Goal: Task Accomplishment & Management: Manage account settings

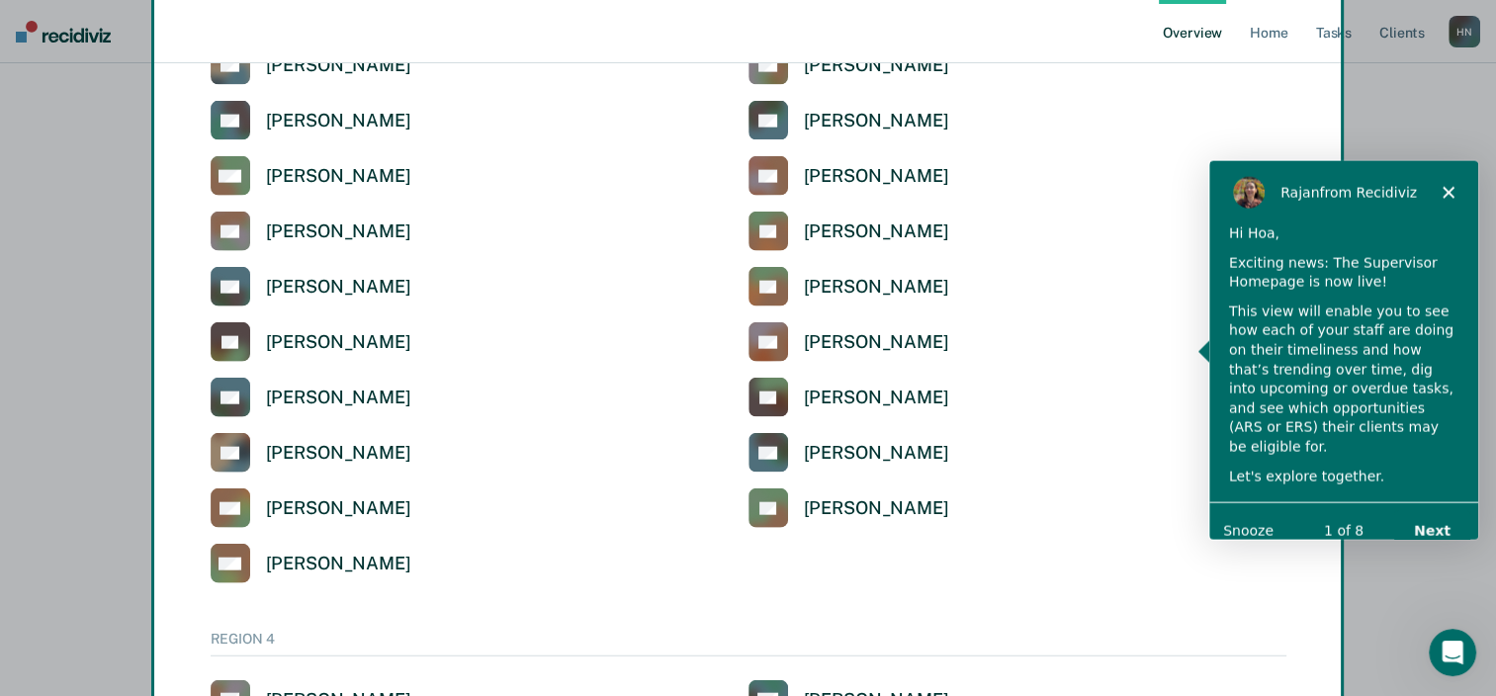
scroll to position [4529, 0]
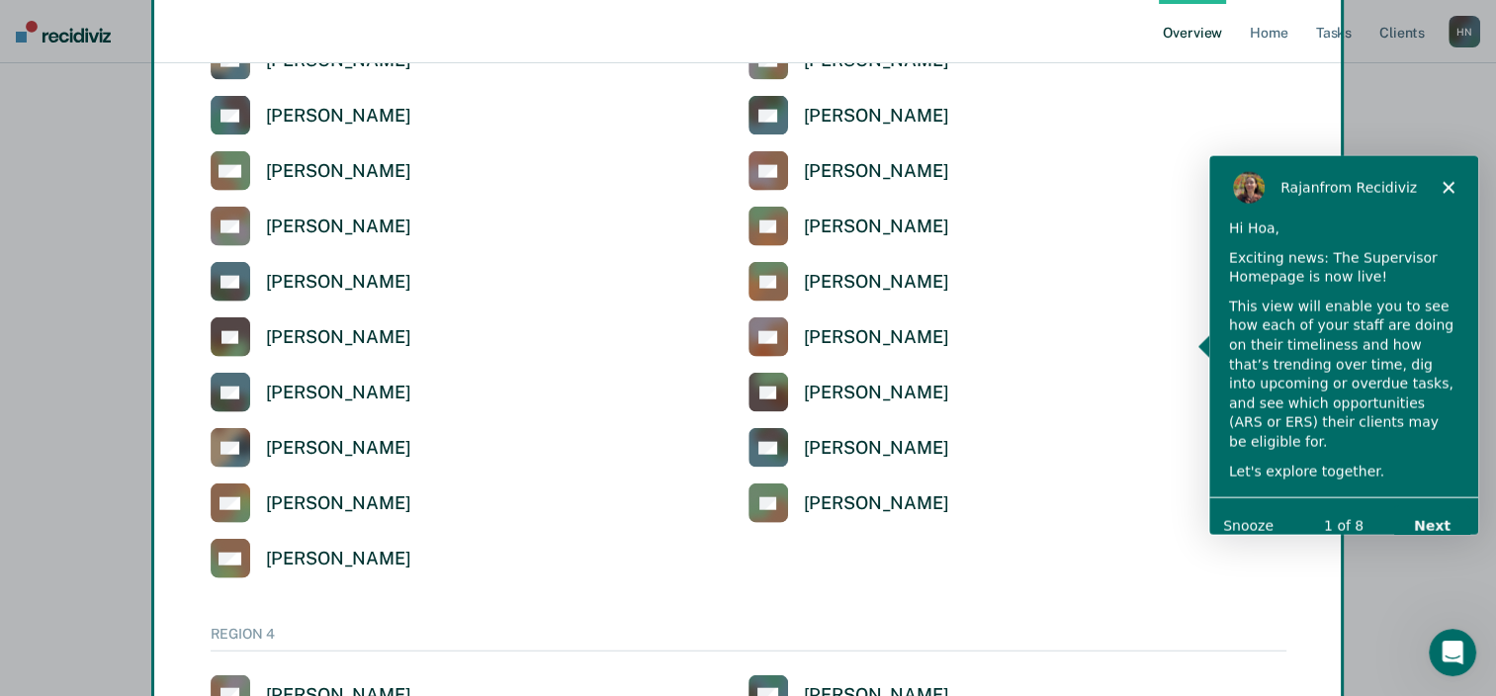
click at [1446, 184] on icon "Close" at bounding box center [1447, 187] width 12 height 12
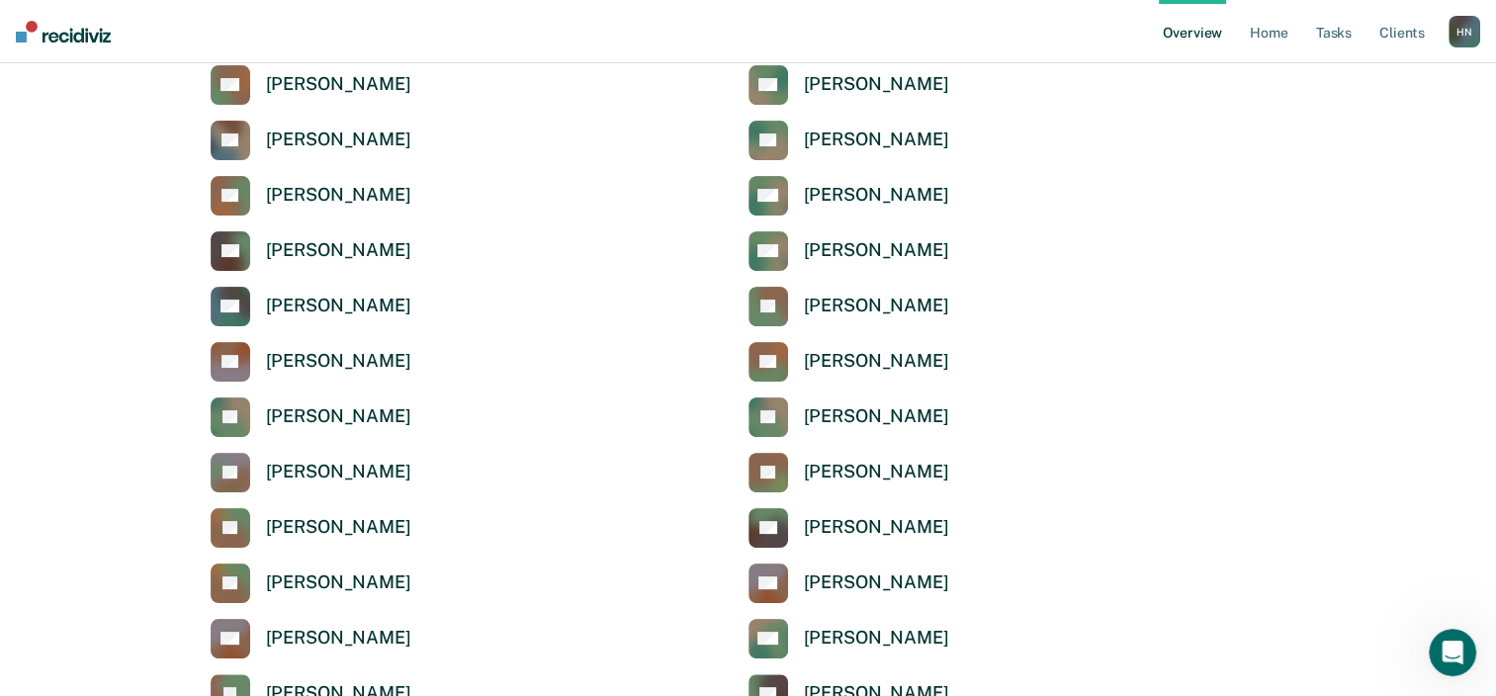
scroll to position [0, 0]
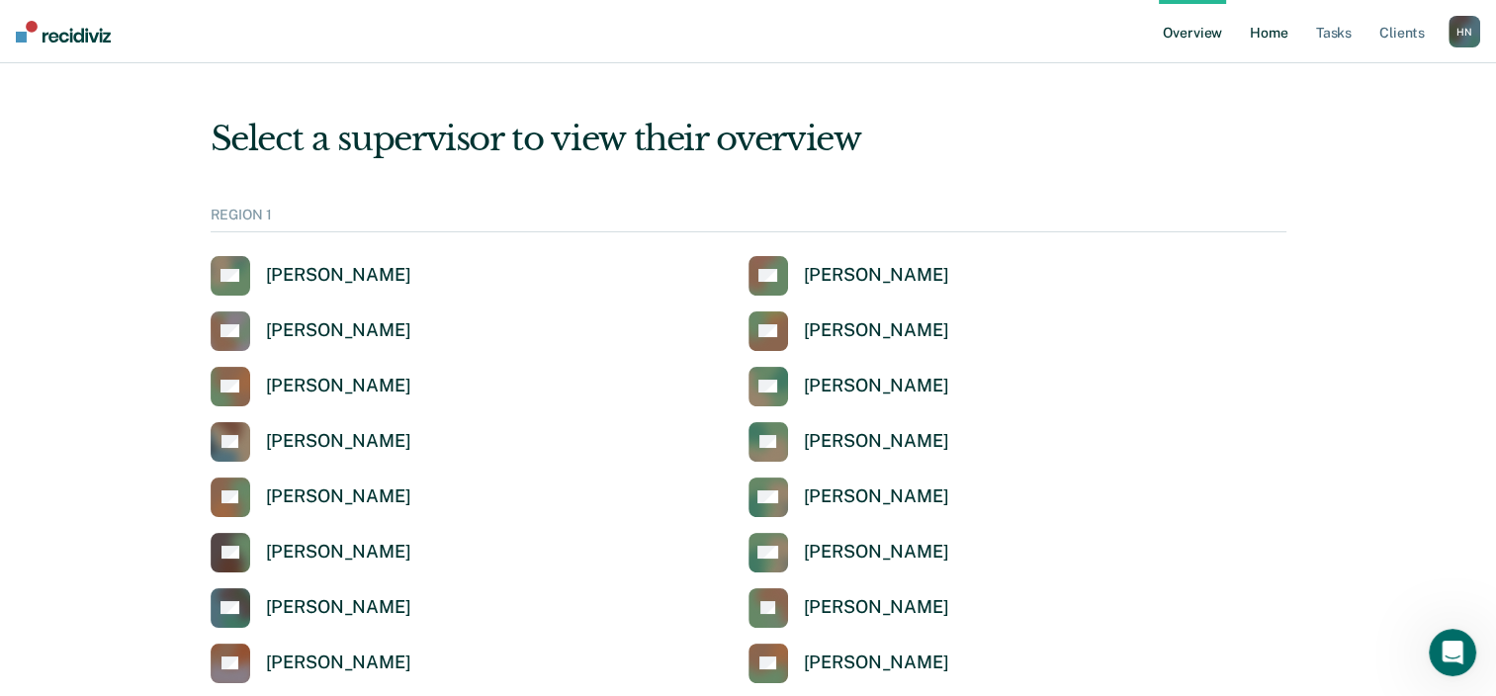
click at [1266, 39] on link "Home" at bounding box center [1268, 31] width 45 height 63
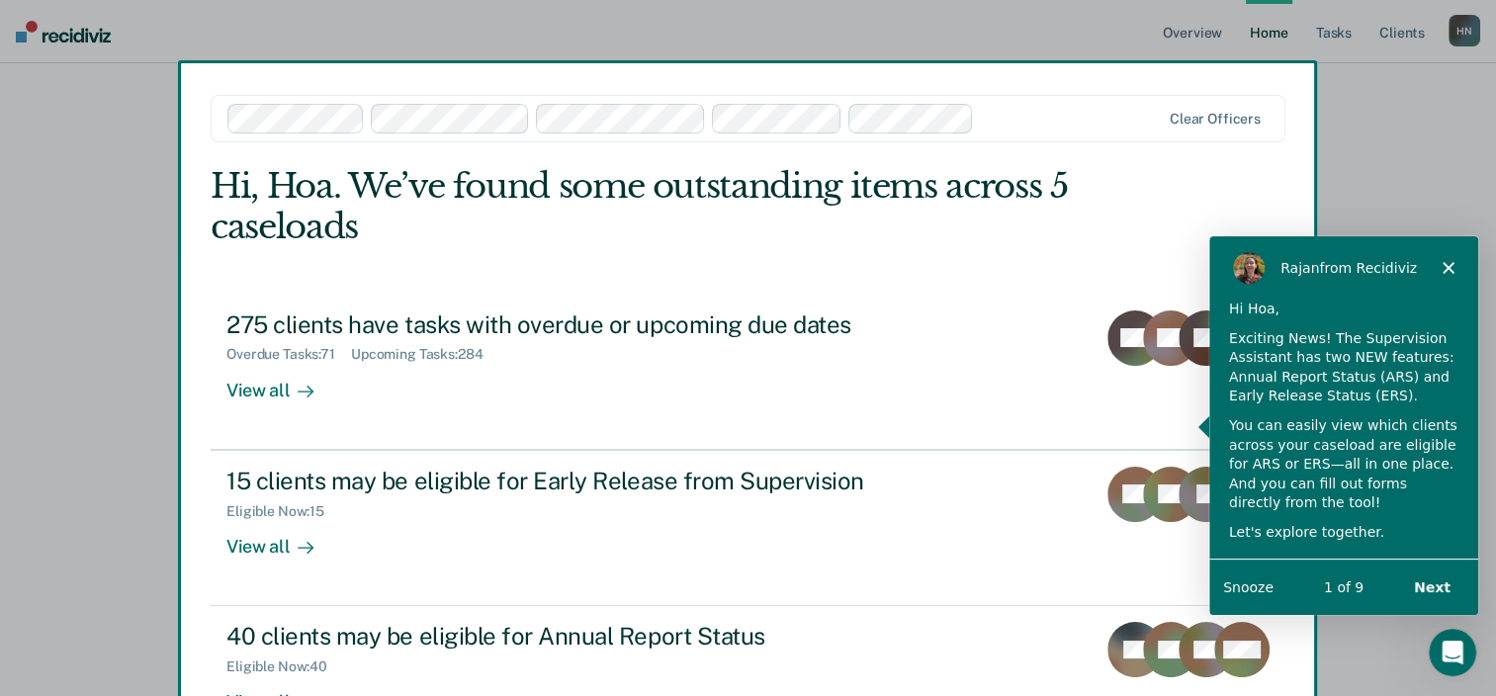
click at [1429, 580] on button "Next" at bounding box center [1431, 585] width 76 height 41
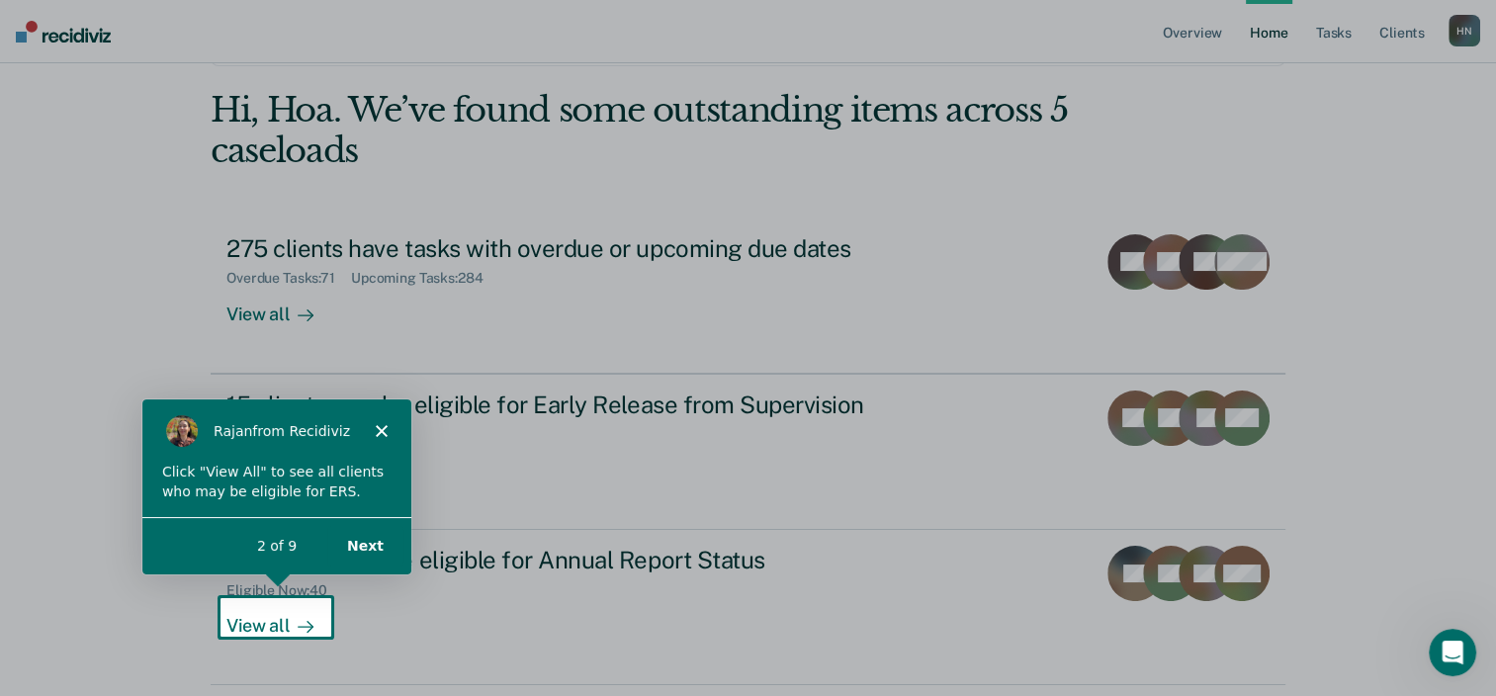
scroll to position [143, 0]
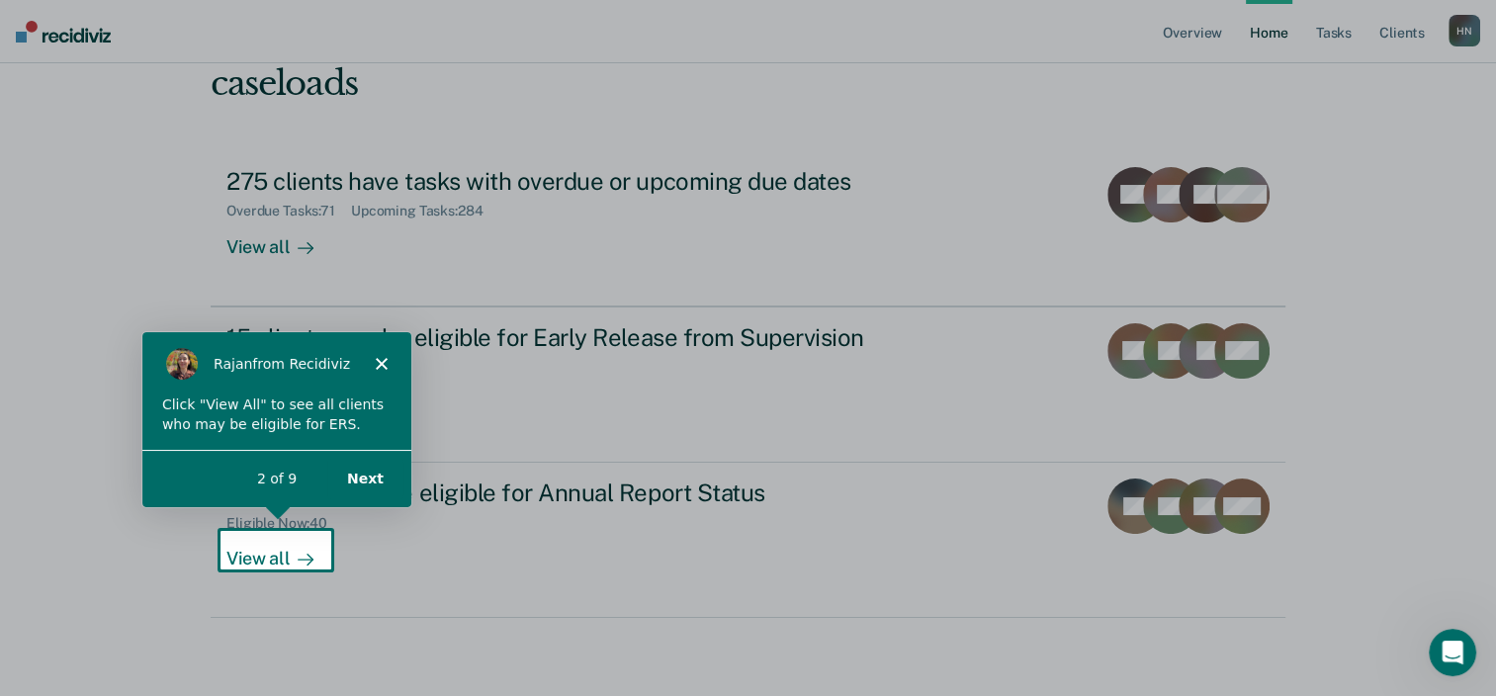
click at [363, 481] on button "Next" at bounding box center [363, 478] width 76 height 41
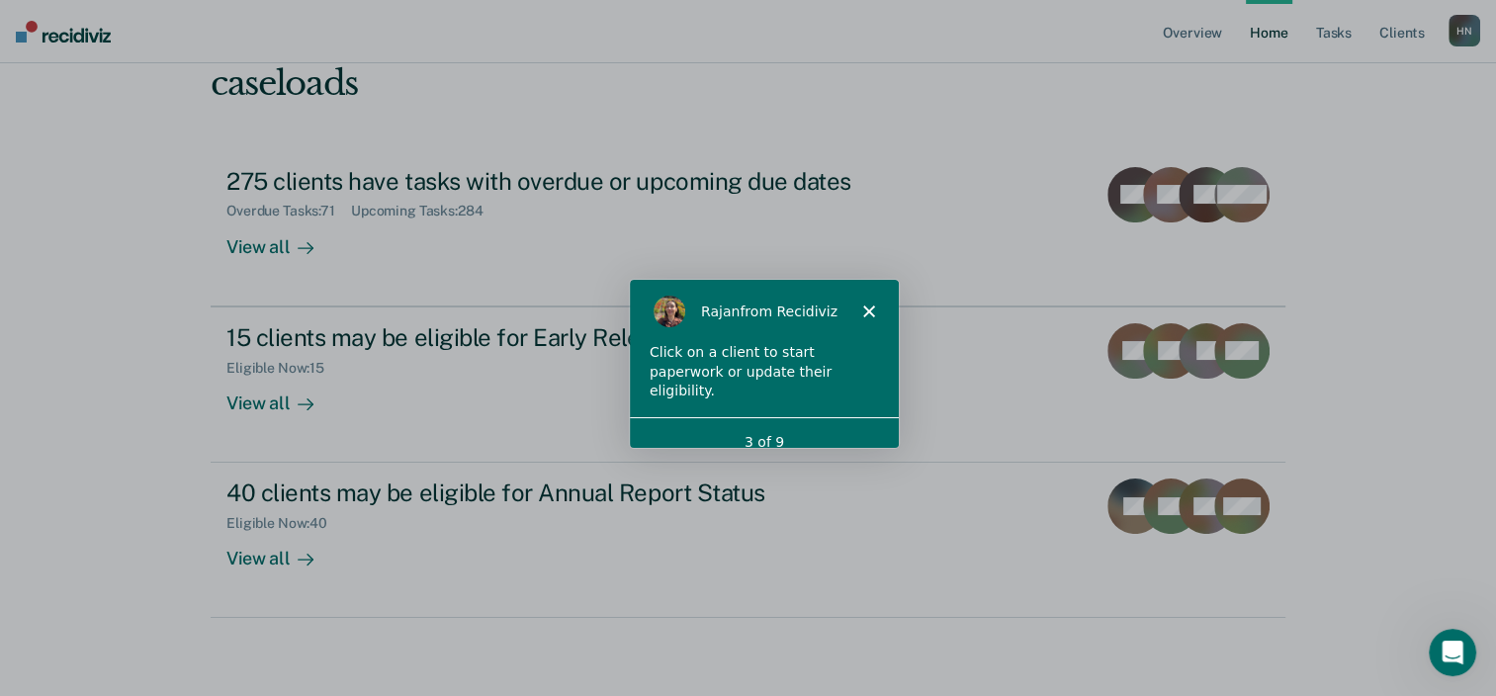
scroll to position [0, 0]
click at [757, 431] on div "3 of 9" at bounding box center [762, 441] width 269 height 21
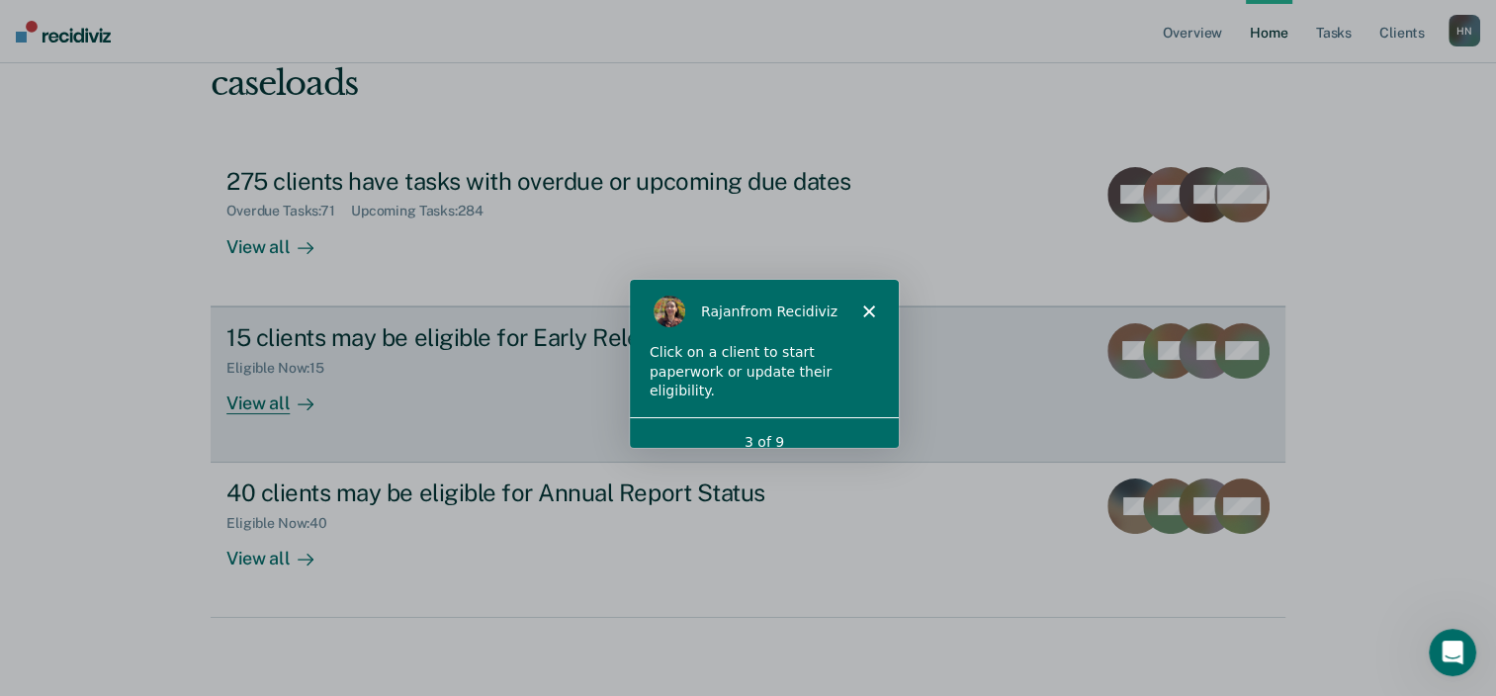
click at [433, 339] on div "15 clients may be eligible for Early Release from Supervision" at bounding box center [573, 337] width 694 height 29
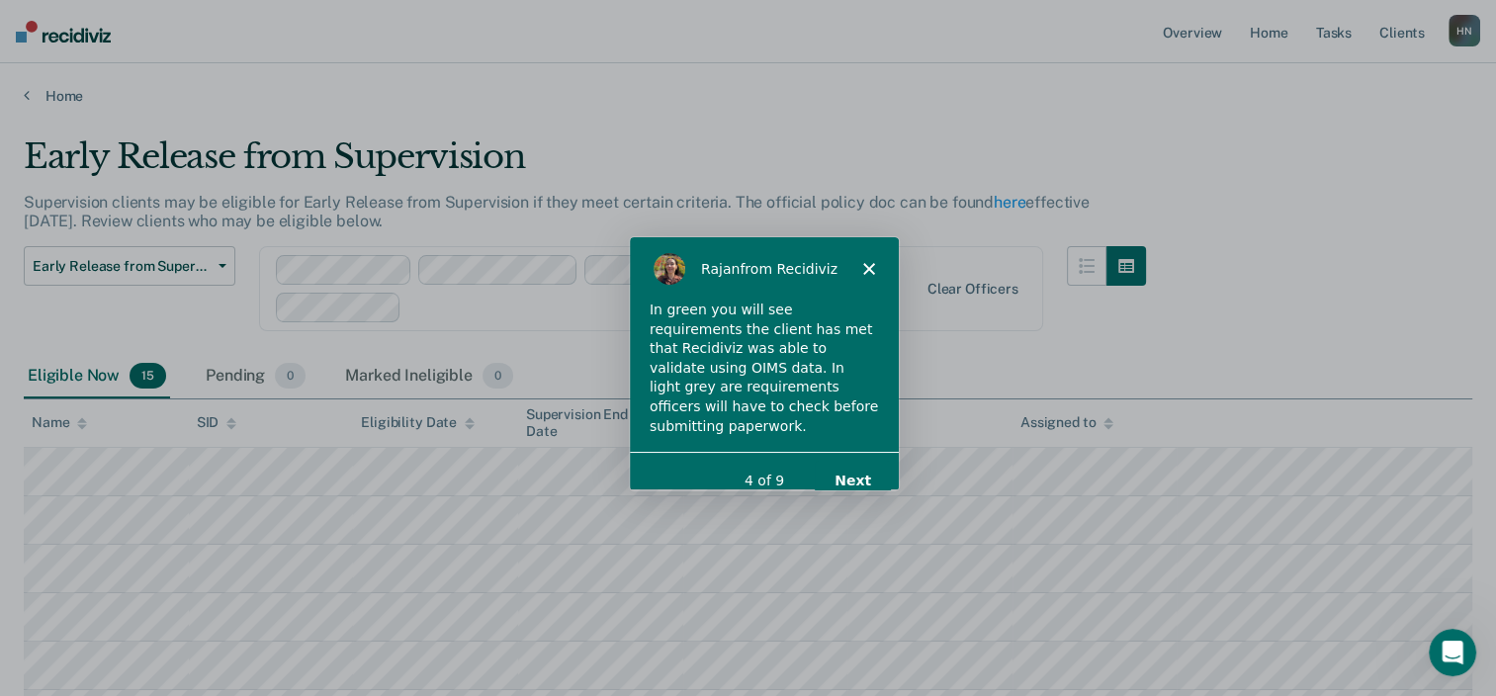
click at [853, 460] on button "Next" at bounding box center [851, 480] width 76 height 41
click at [852, 460] on button "Next" at bounding box center [851, 480] width 76 height 41
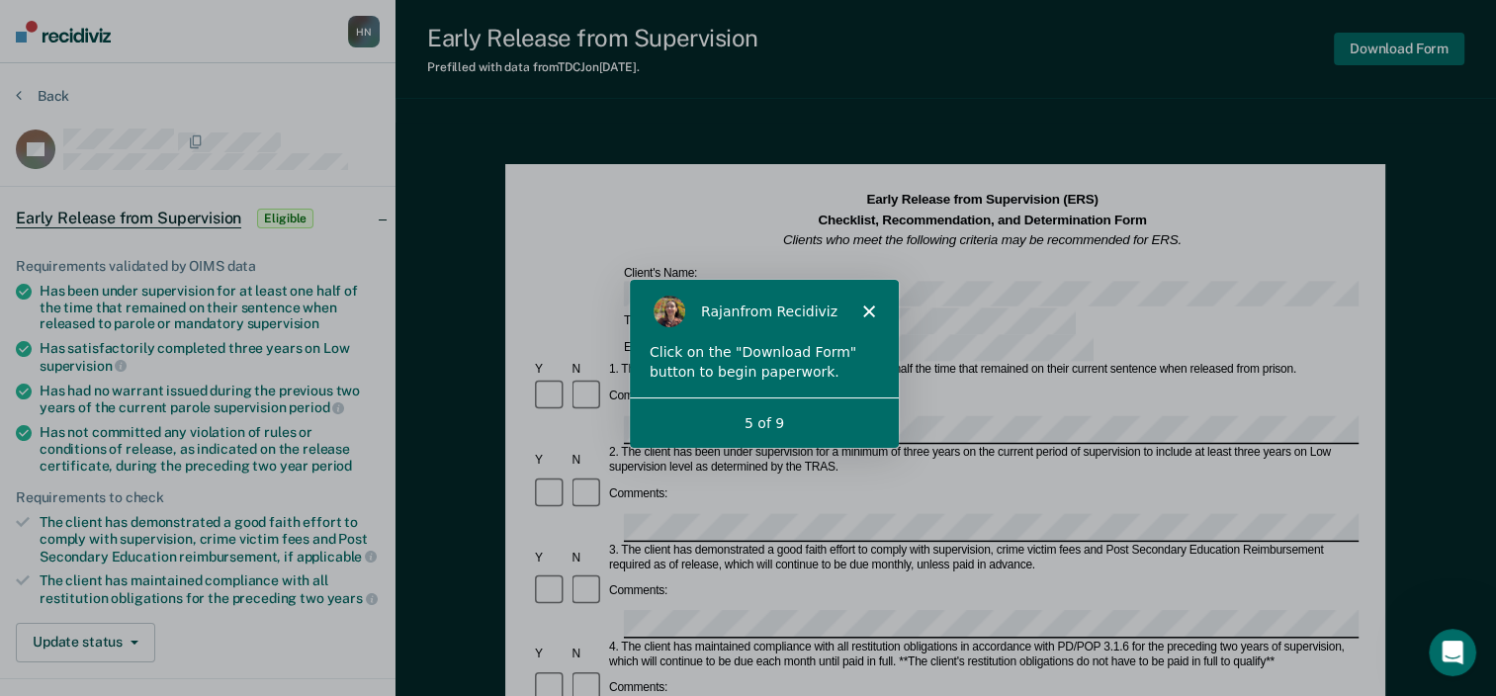
click at [1388, 46] on button "Download Form" at bounding box center [1399, 49] width 130 height 33
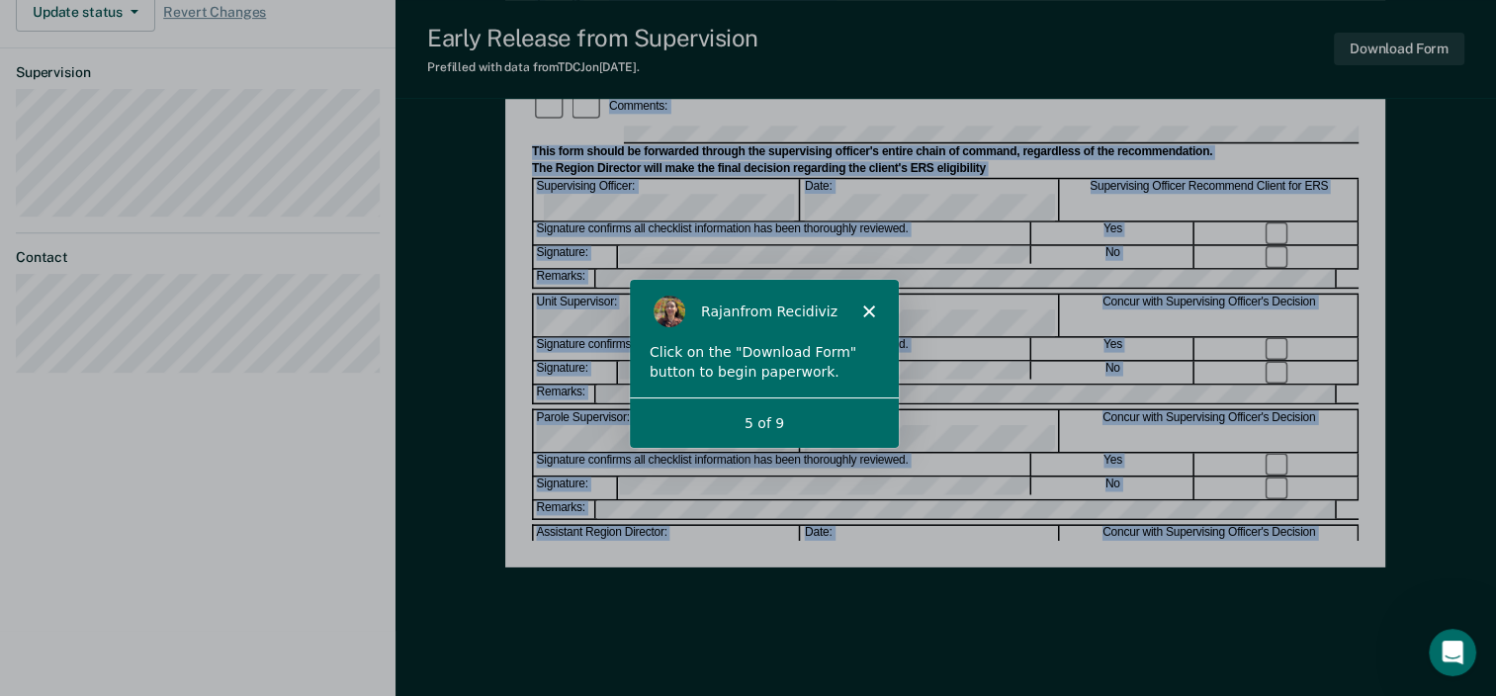
scroll to position [768, 0]
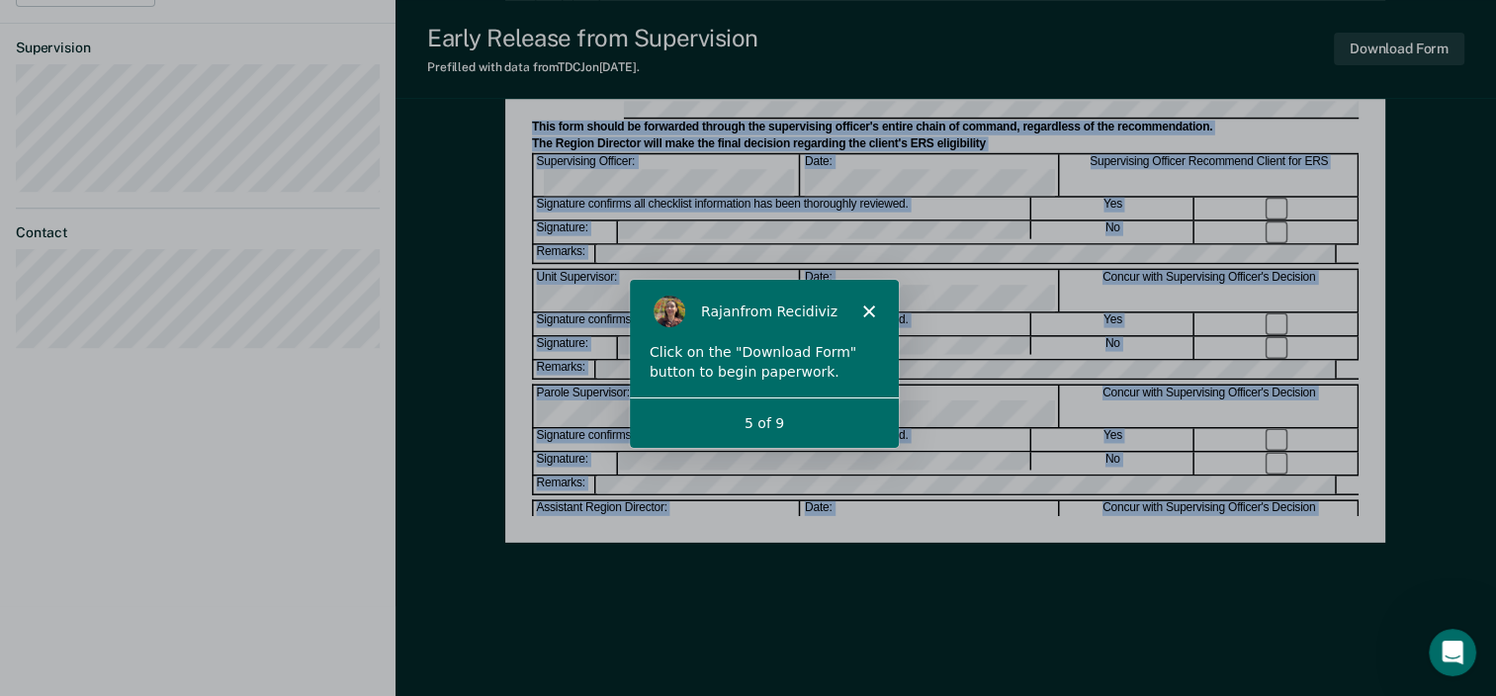
drag, startPoint x: 1494, startPoint y: 237, endPoint x: 1510, endPoint y: 739, distance: 502.5
click at [908, 609] on div "Early Release from Supervision (ERS) Checklist, Recommendation, and Determinati…" at bounding box center [945, 25] width 880 height 1279
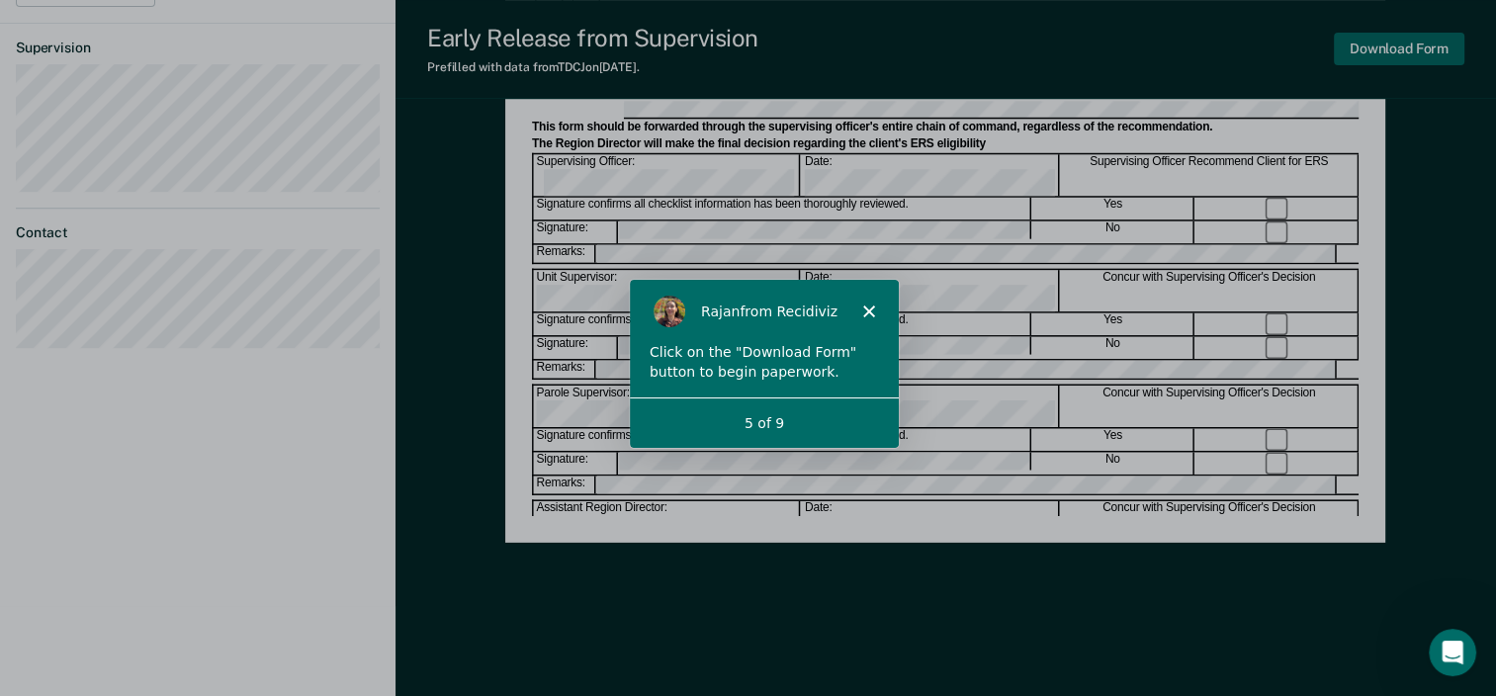
click at [1433, 52] on button "Download Form" at bounding box center [1399, 49] width 130 height 33
click at [808, 377] on div "Click on the "Download Form" button to begin paperwork." at bounding box center [762, 361] width 229 height 39
click at [763, 423] on div "5 of 9" at bounding box center [762, 422] width 269 height 21
click at [840, 324] on div "[PERSON_NAME] from Recidiviz" at bounding box center [750, 311] width 198 height 32
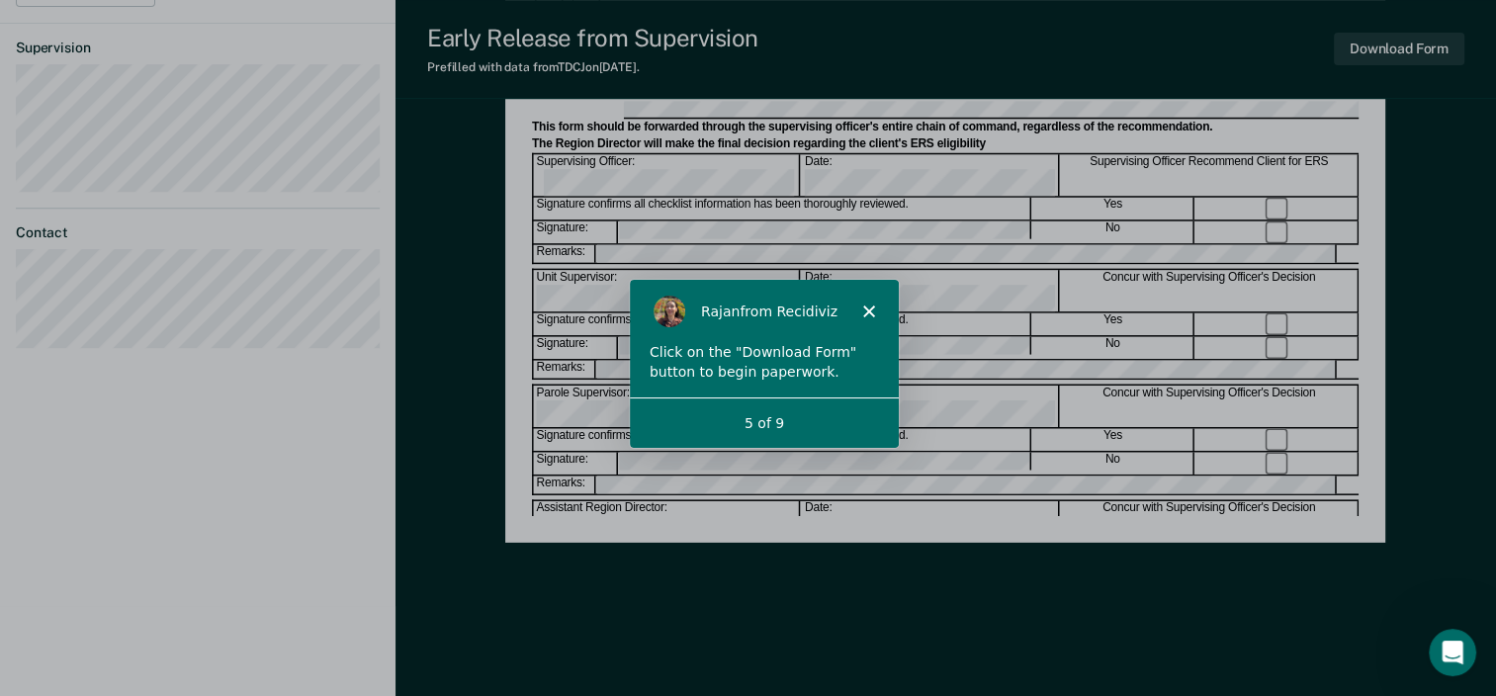
click at [865, 306] on icon "Close" at bounding box center [867, 310] width 12 height 12
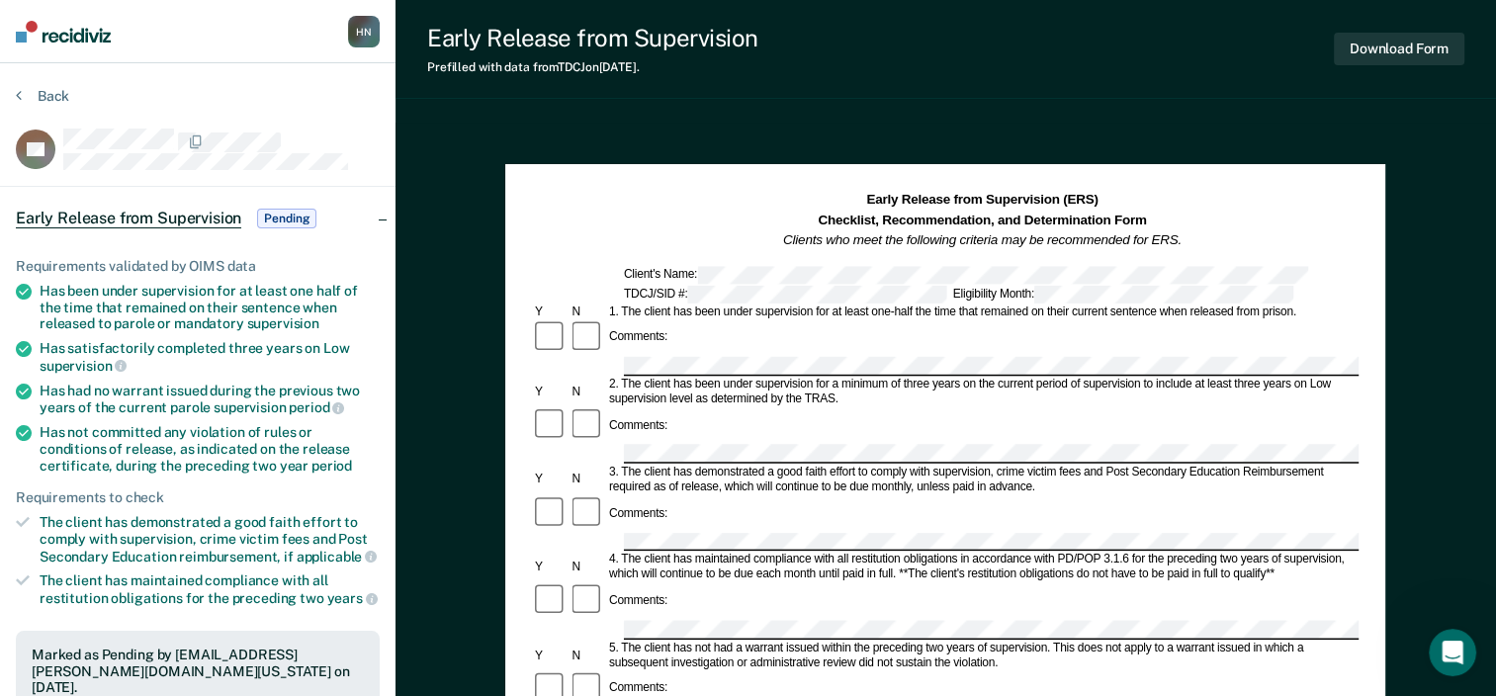
click at [85, 32] on img at bounding box center [63, 32] width 95 height 22
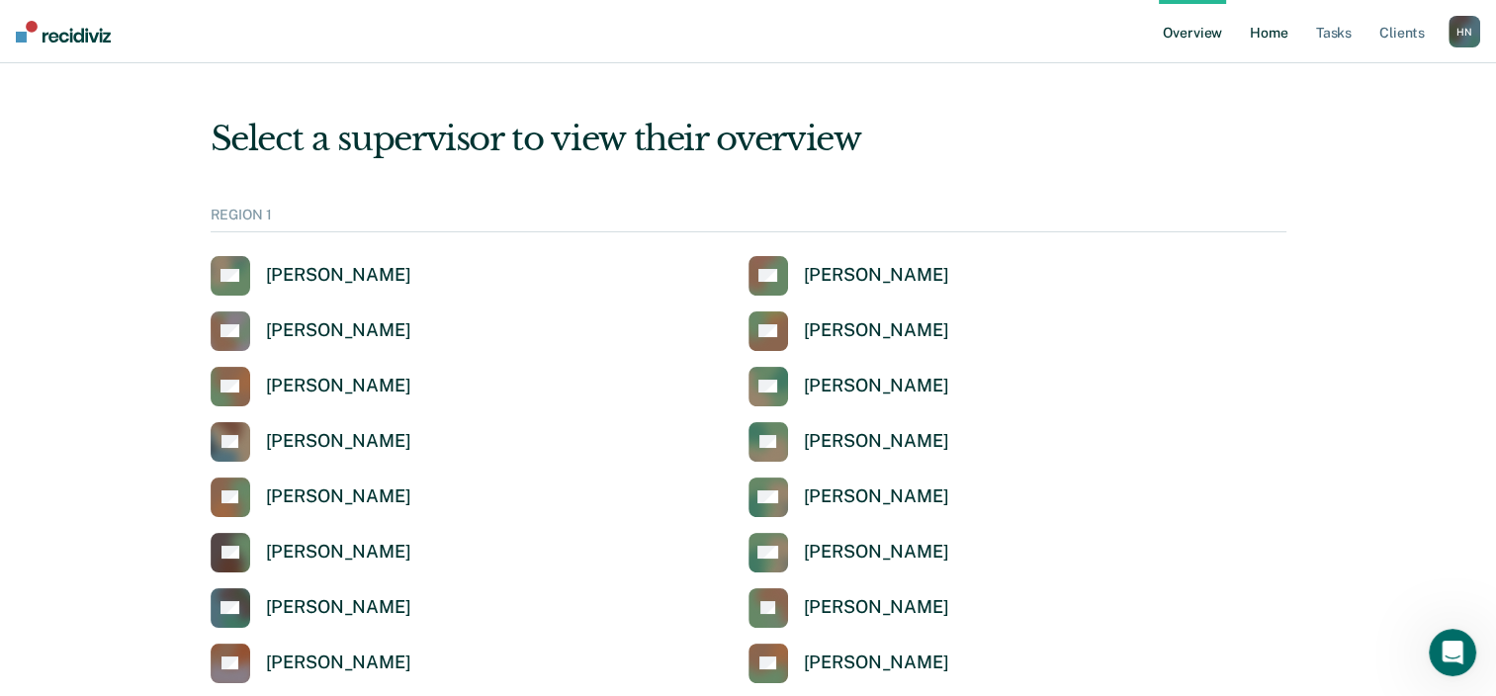
click at [1273, 29] on link "Home" at bounding box center [1268, 31] width 45 height 63
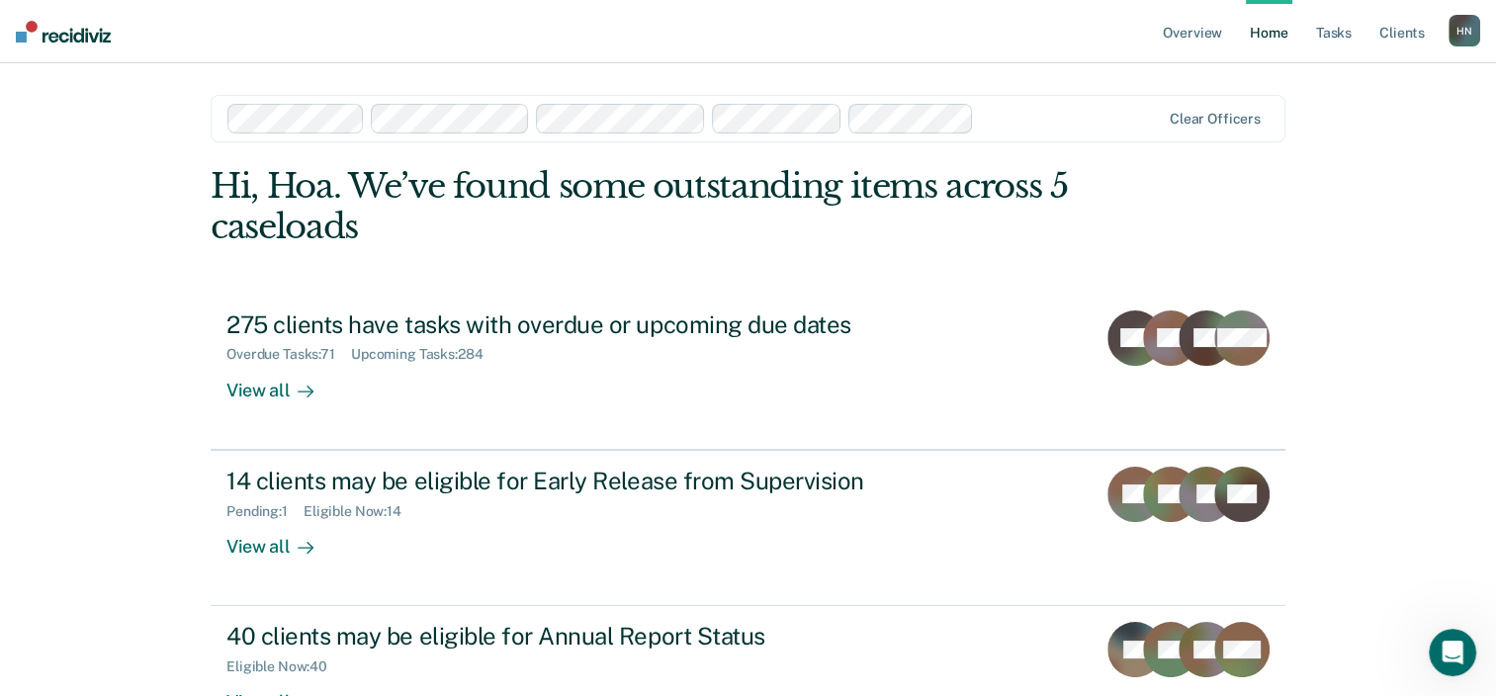
click at [65, 395] on div "Overview Home Tasks Client s [PERSON_NAME] H N Profile How it works Log Out Cle…" at bounding box center [748, 420] width 1496 height 840
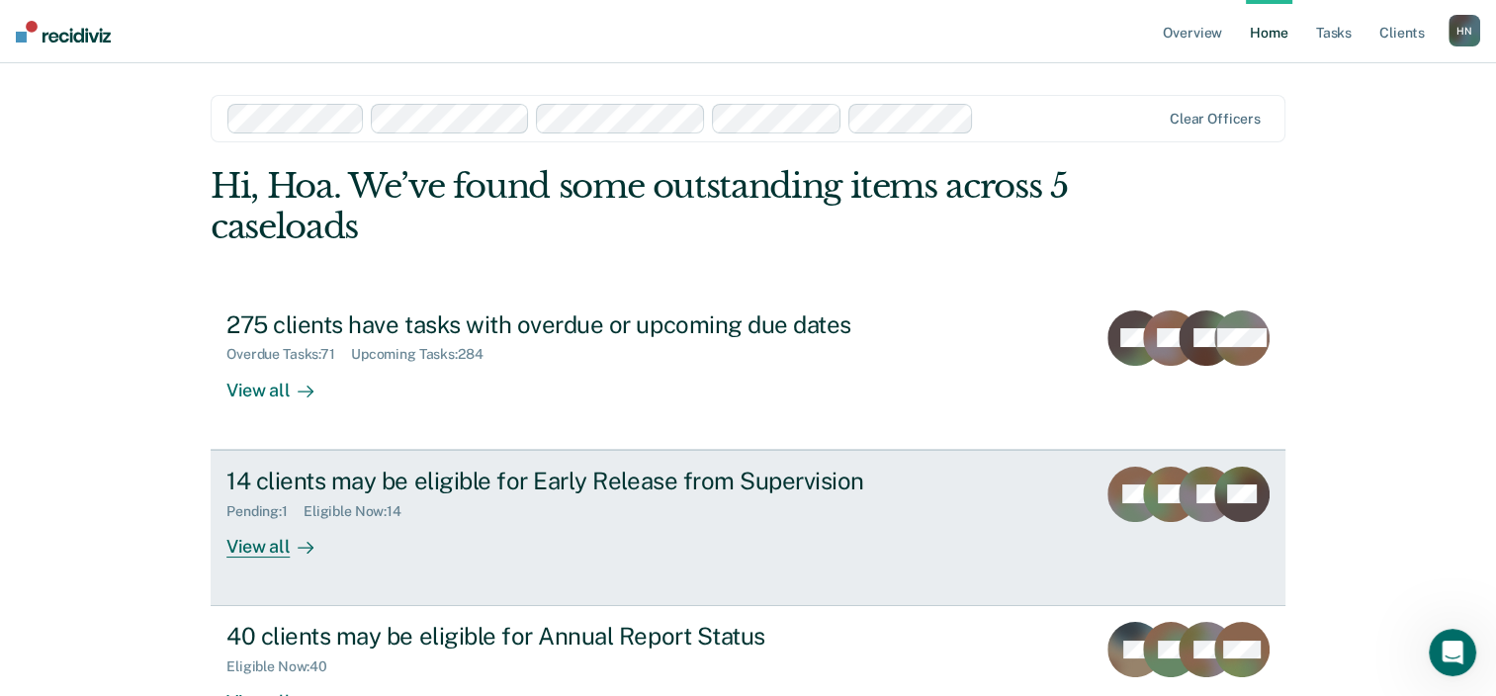
click at [633, 467] on div "14 clients may be eligible for Early Release from Supervision" at bounding box center [573, 481] width 694 height 29
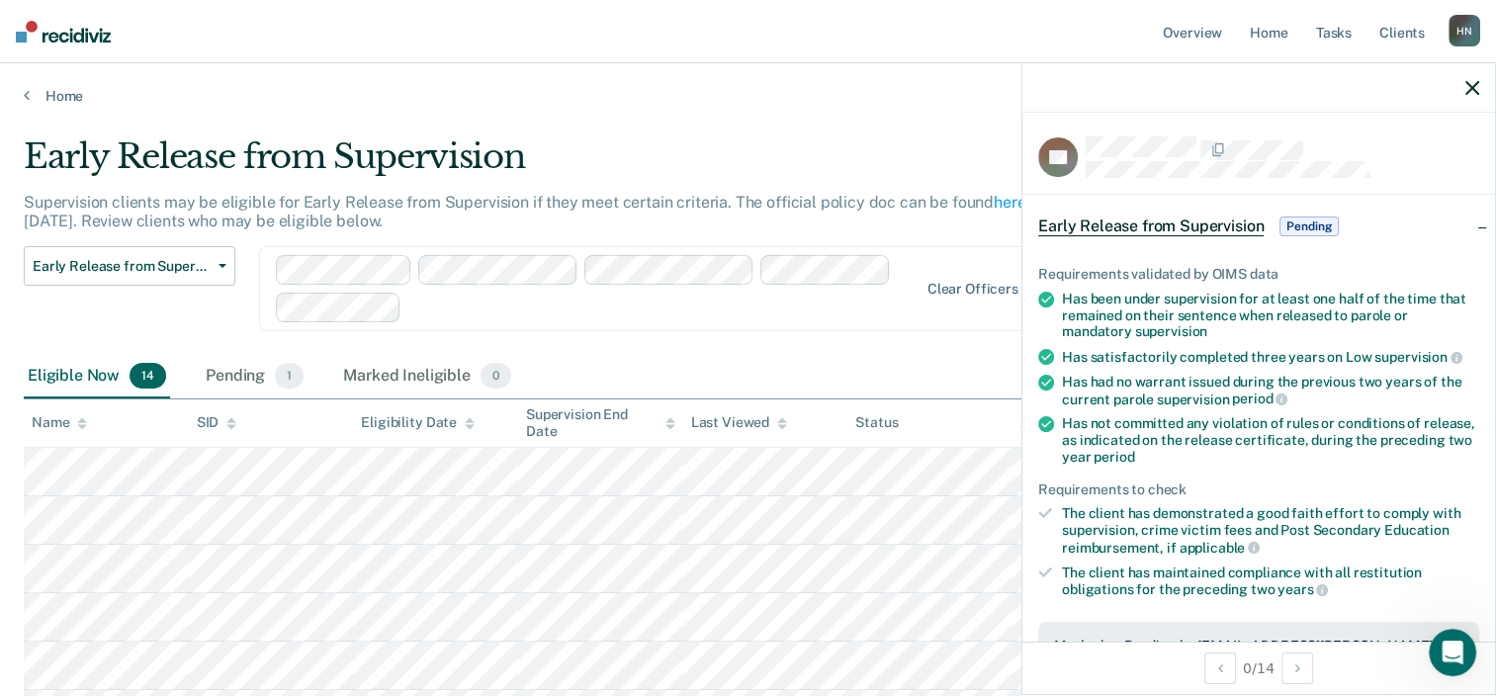
click at [1473, 94] on icon "button" at bounding box center [1472, 88] width 14 height 14
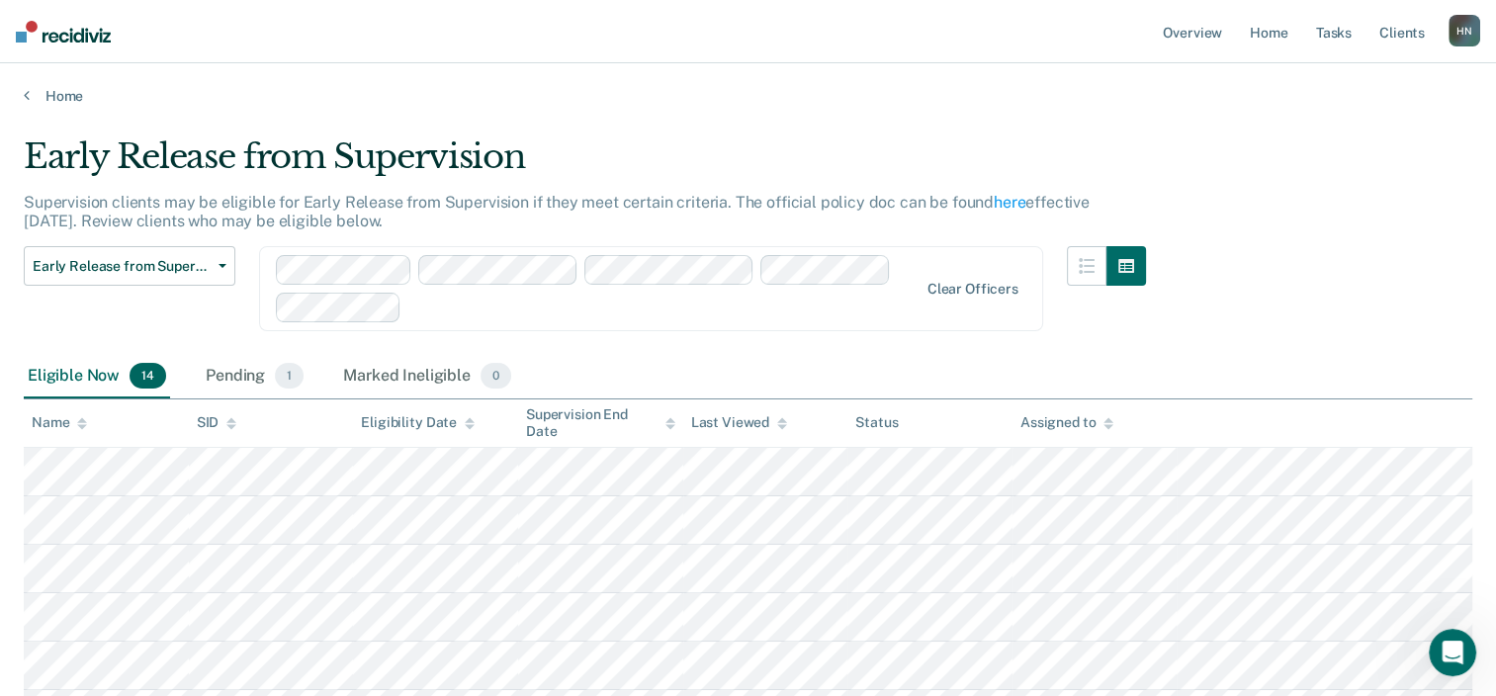
click at [232, 395] on div "Pending 1" at bounding box center [255, 376] width 106 height 43
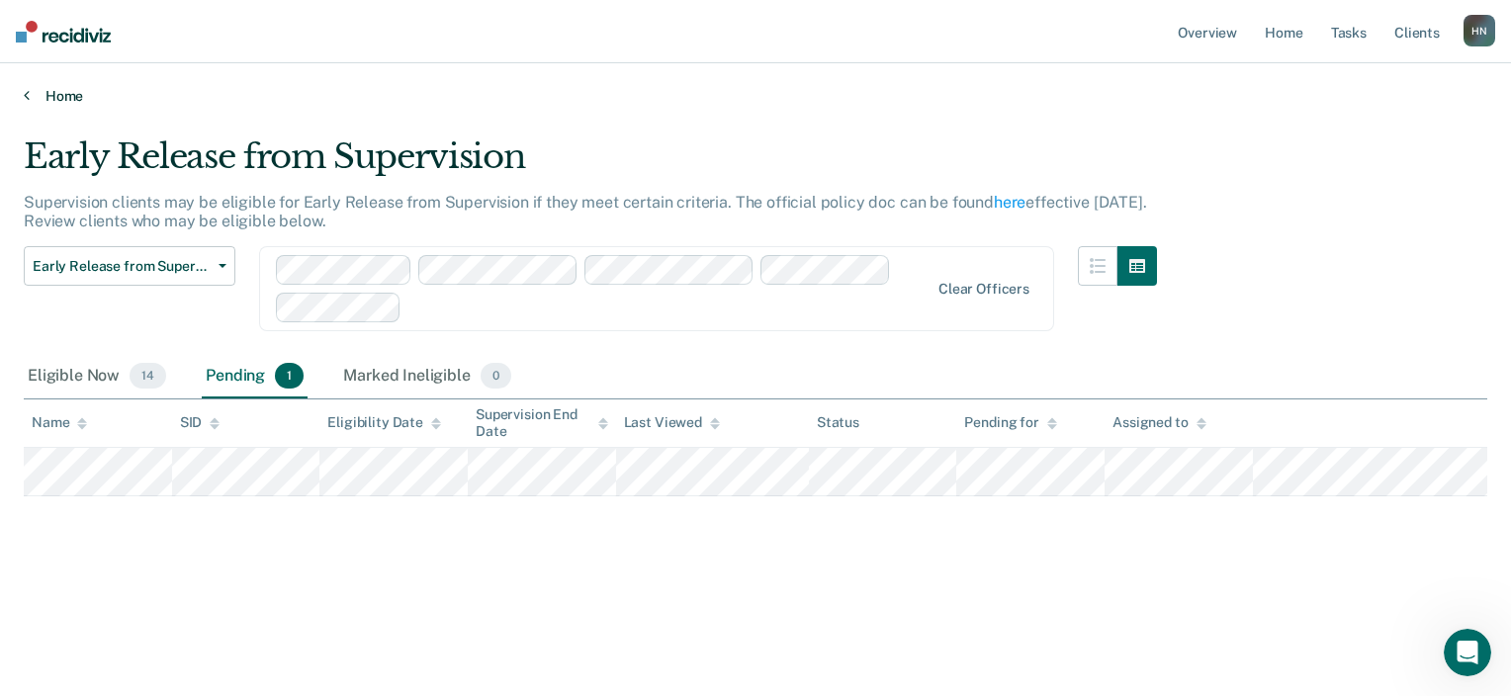
click at [70, 91] on link "Home" at bounding box center [755, 96] width 1463 height 18
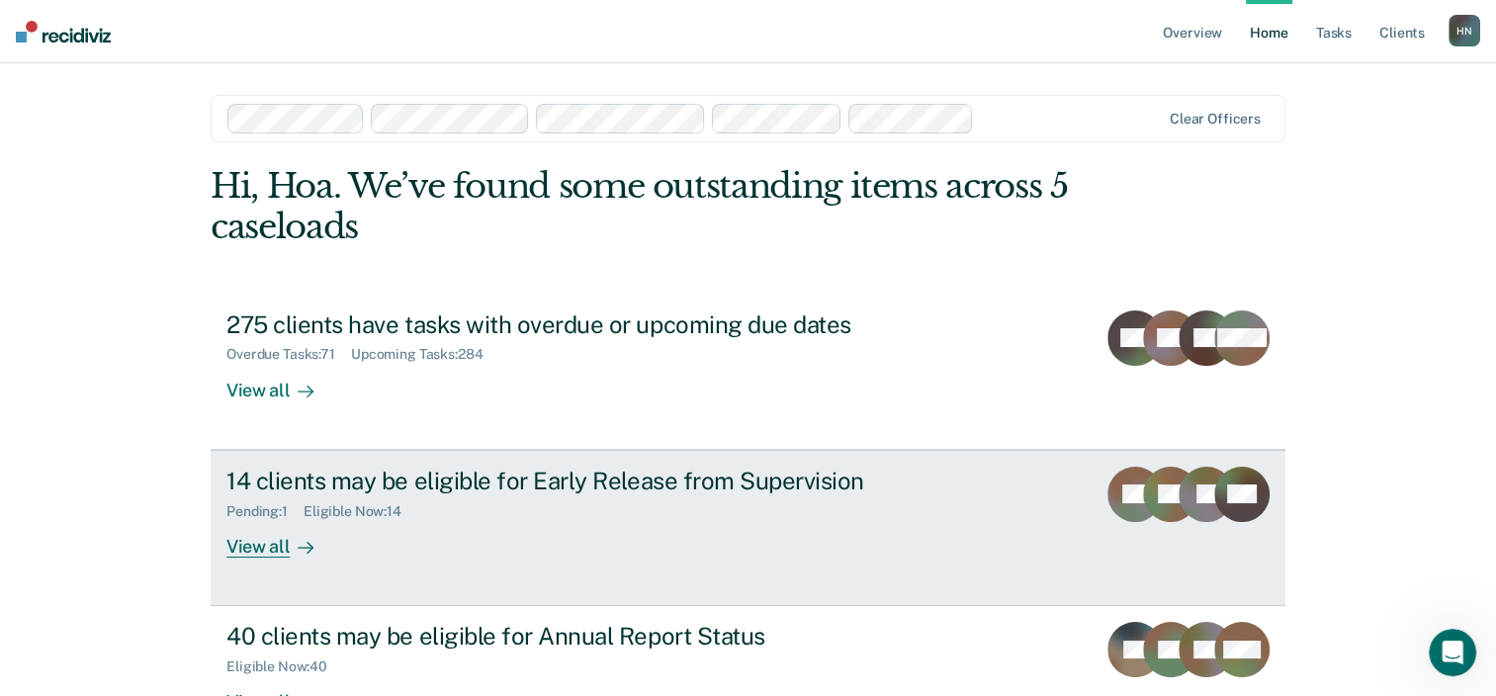
click at [704, 475] on div "14 clients may be eligible for Early Release from Supervision" at bounding box center [573, 481] width 694 height 29
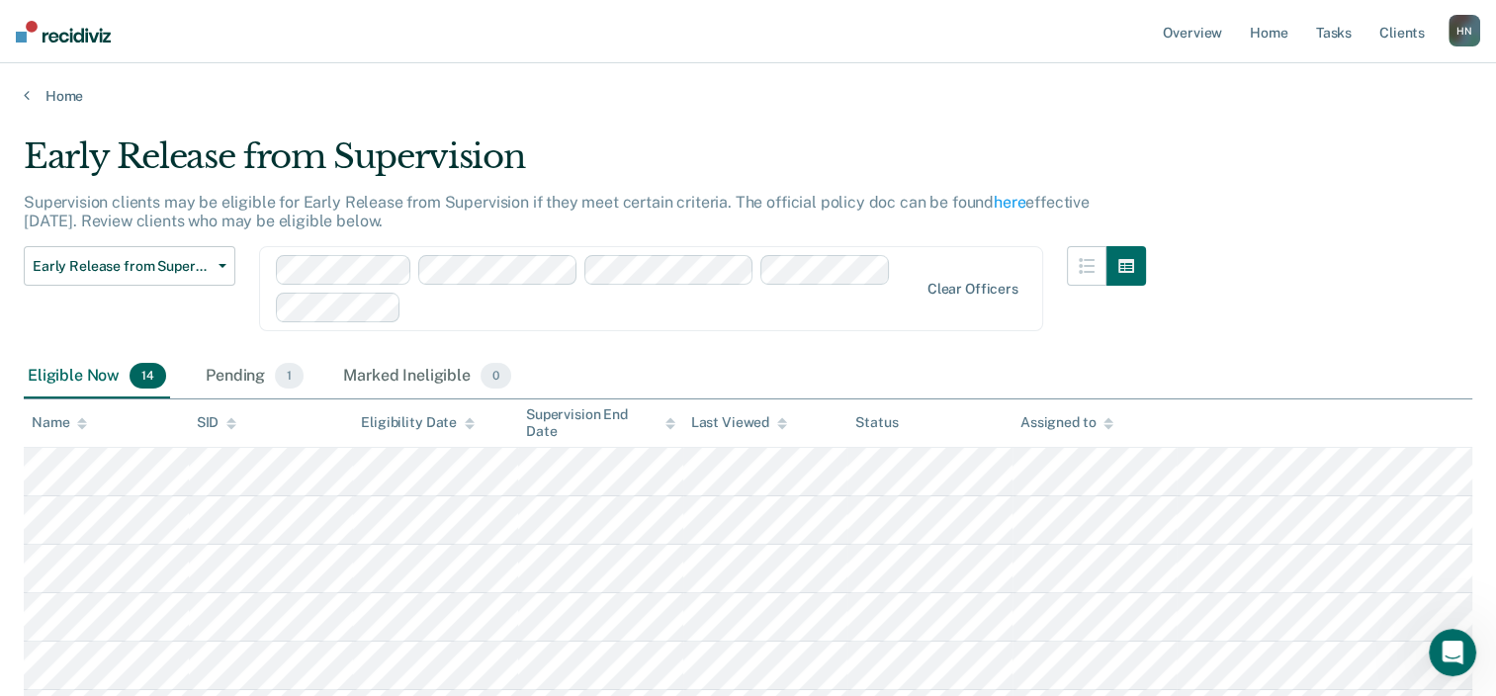
click at [1309, 273] on div "Early Release from Supervision Supervision clients may be eligible for Early Re…" at bounding box center [748, 628] width 1448 height 984
click at [49, 82] on div "Home" at bounding box center [748, 84] width 1496 height 42
click at [56, 94] on link "Home" at bounding box center [748, 96] width 1448 height 18
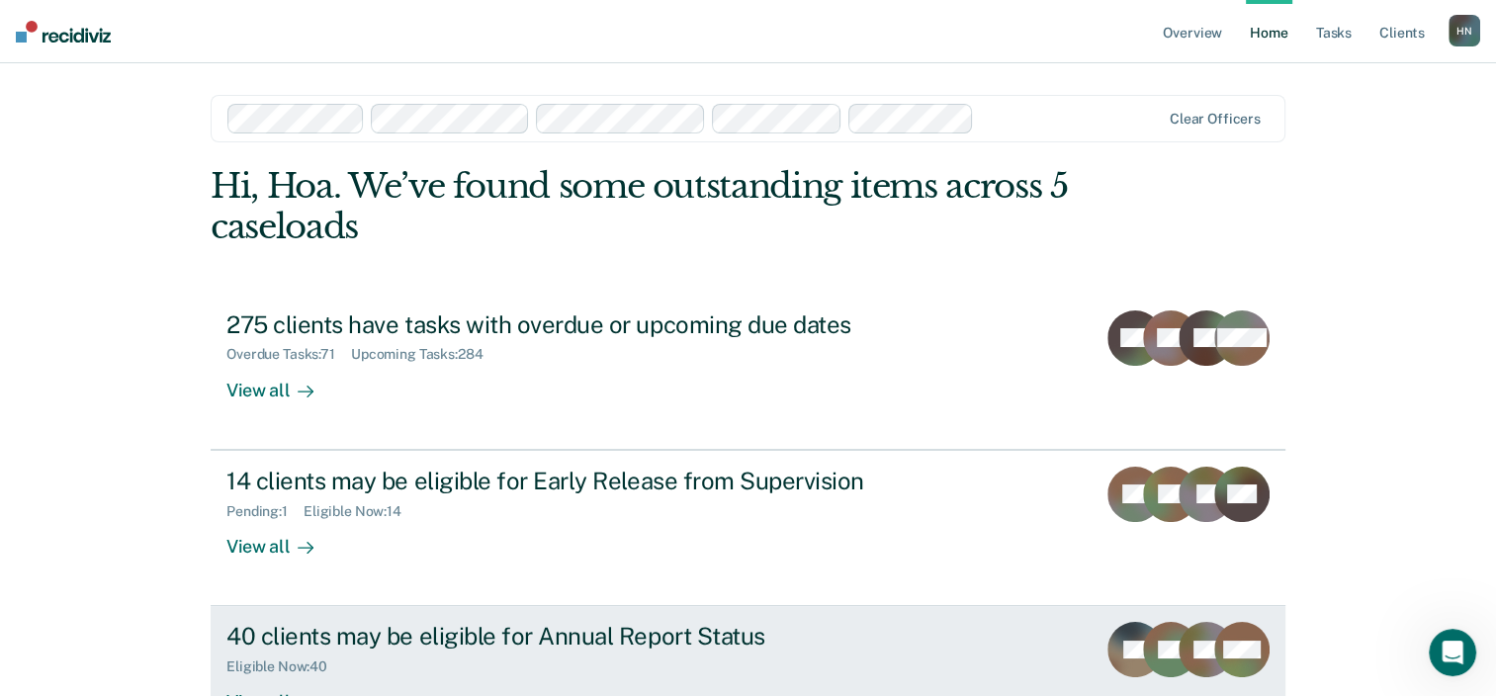
click at [476, 641] on div "40 clients may be eligible for Annual Report Status" at bounding box center [573, 636] width 694 height 29
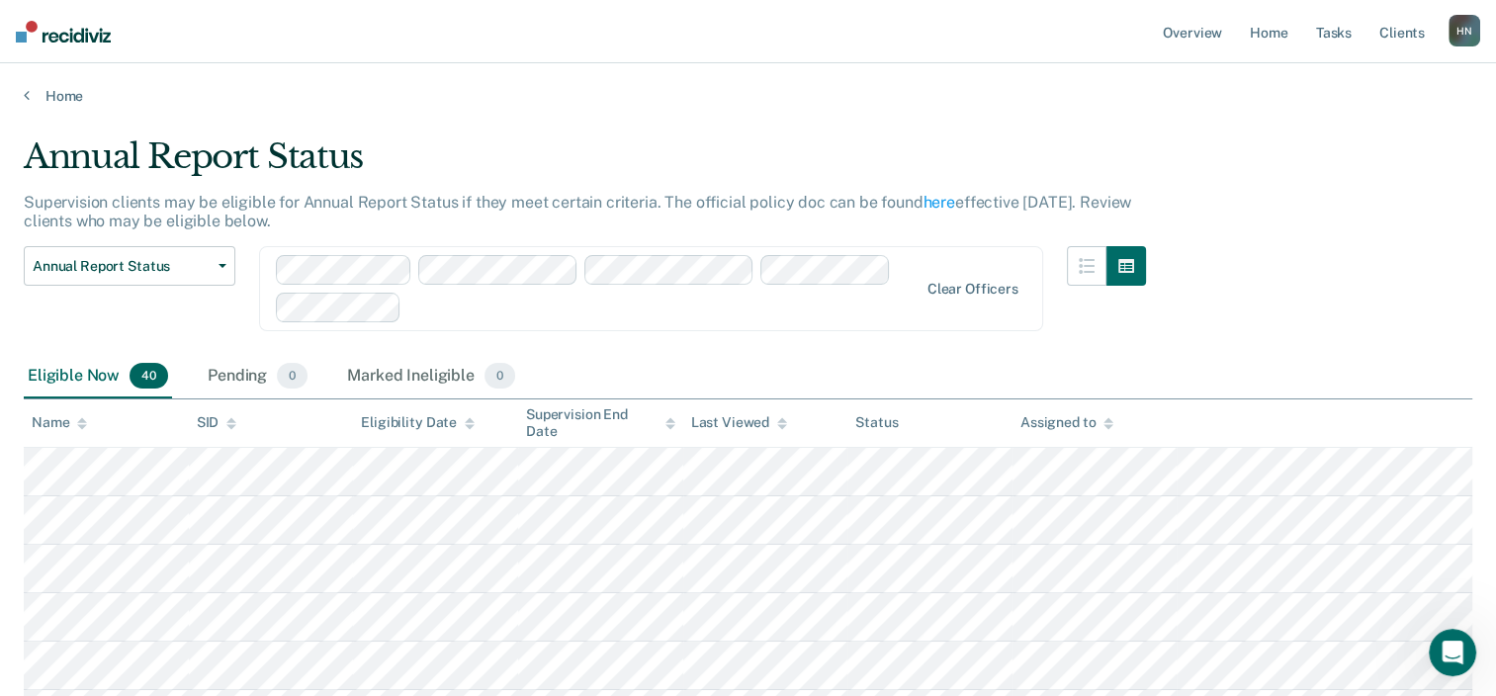
click at [60, 84] on div "Home" at bounding box center [748, 84] width 1496 height 42
click at [62, 99] on link "Home" at bounding box center [748, 96] width 1448 height 18
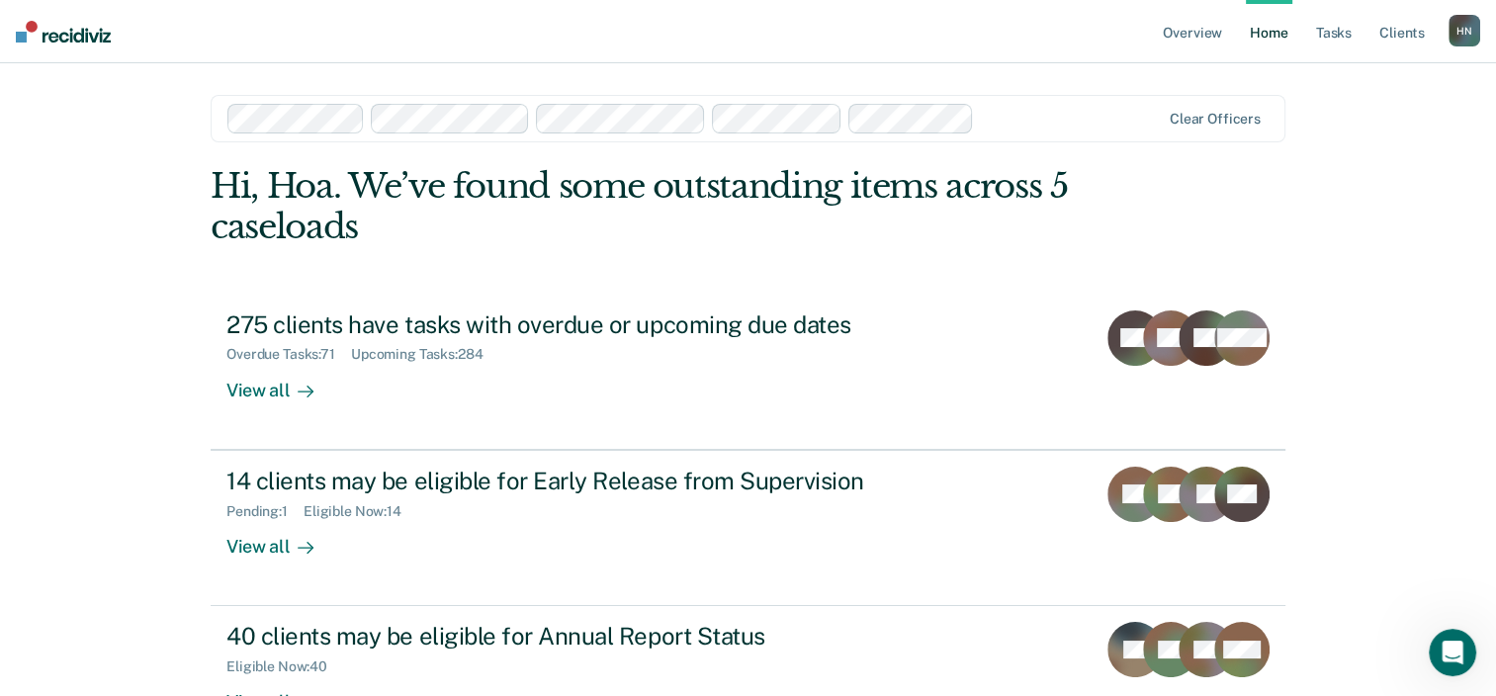
click at [1409, 176] on div "Overview Home Tasks Client s [PERSON_NAME] H N Profile How it works Log Out Cle…" at bounding box center [748, 420] width 1496 height 840
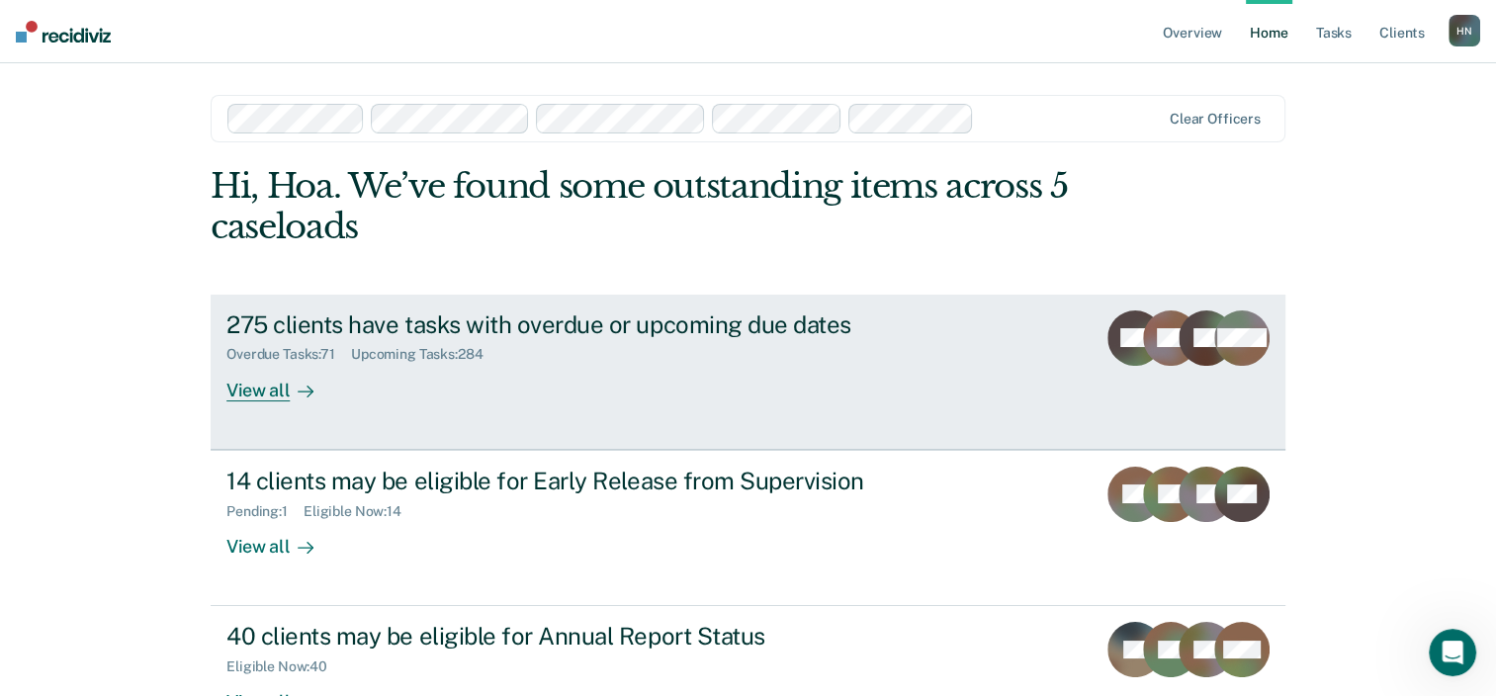
click at [739, 332] on div "275 clients have tasks with overdue or upcoming due dates" at bounding box center [573, 324] width 694 height 29
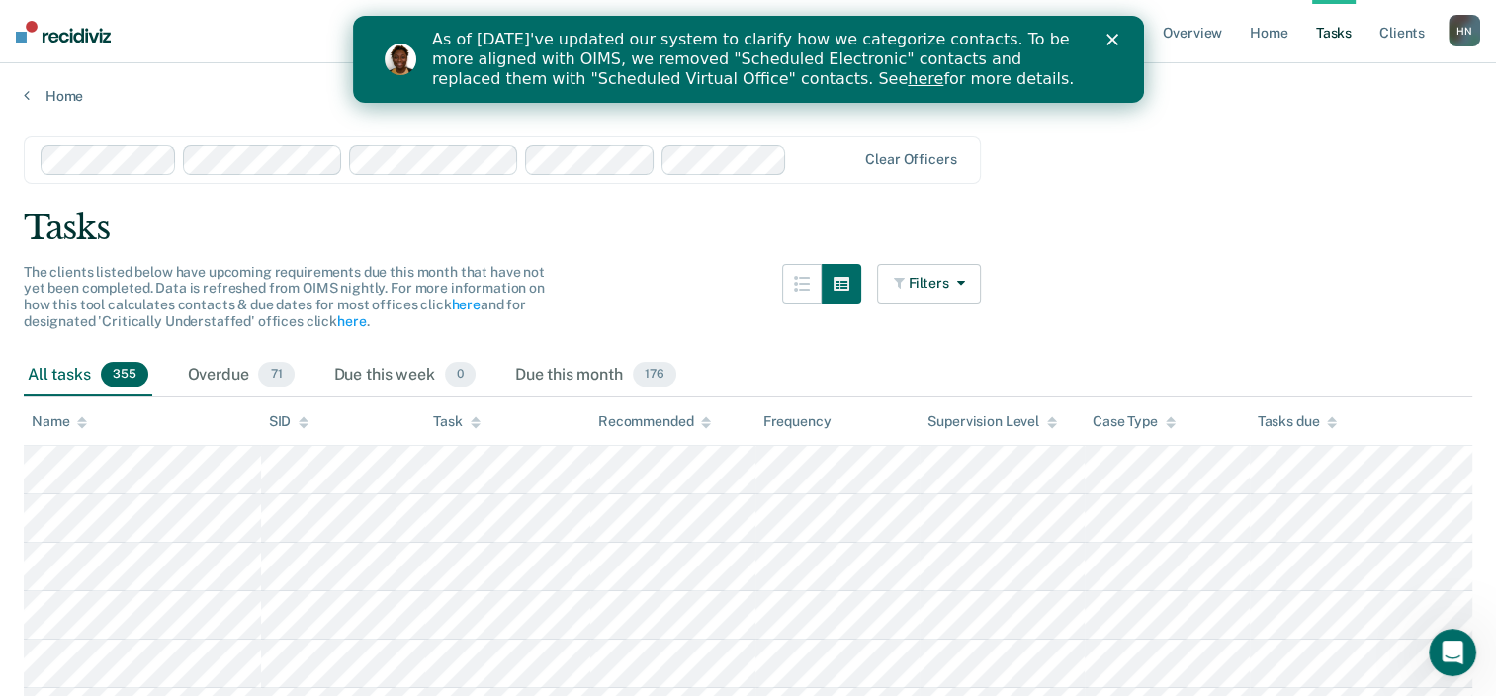
click at [229, 378] on div "Overdue 71" at bounding box center [241, 375] width 115 height 43
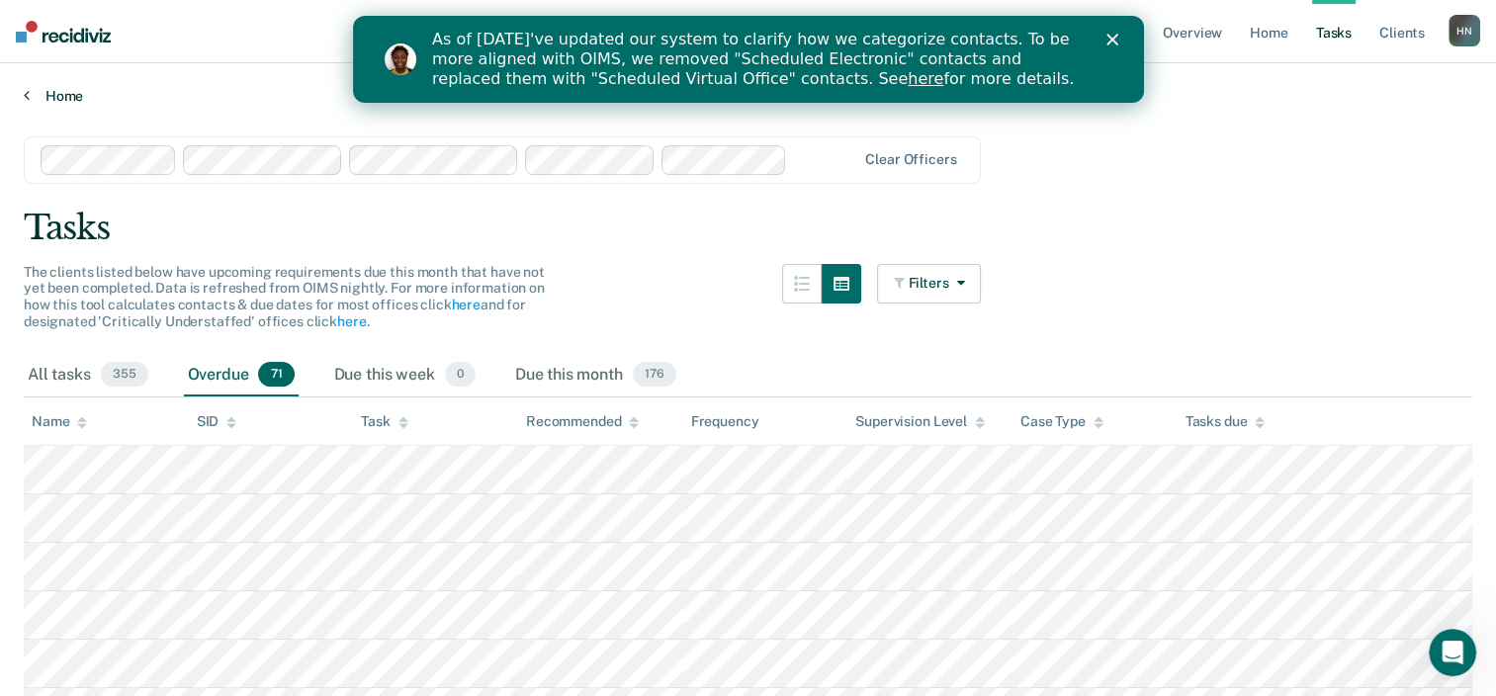
click at [51, 97] on link "Home" at bounding box center [748, 96] width 1448 height 18
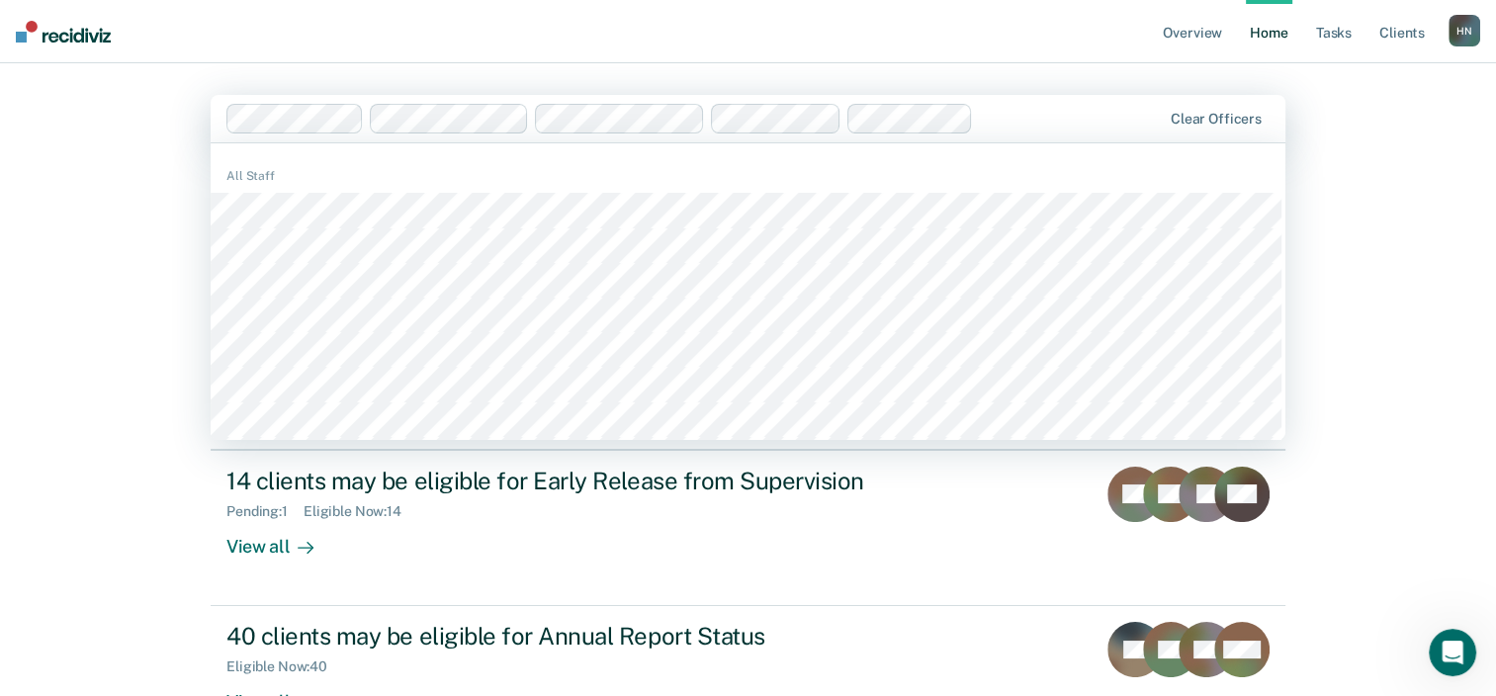
drag, startPoint x: 432, startPoint y: 134, endPoint x: 310, endPoint y: 184, distance: 131.3
click at [310, 184] on div "All Staff" at bounding box center [748, 176] width 1075 height 18
click at [926, 443] on main "1137 results available. Use Up and Down to choose options, press Enter to selec…" at bounding box center [748, 428] width 1122 height 730
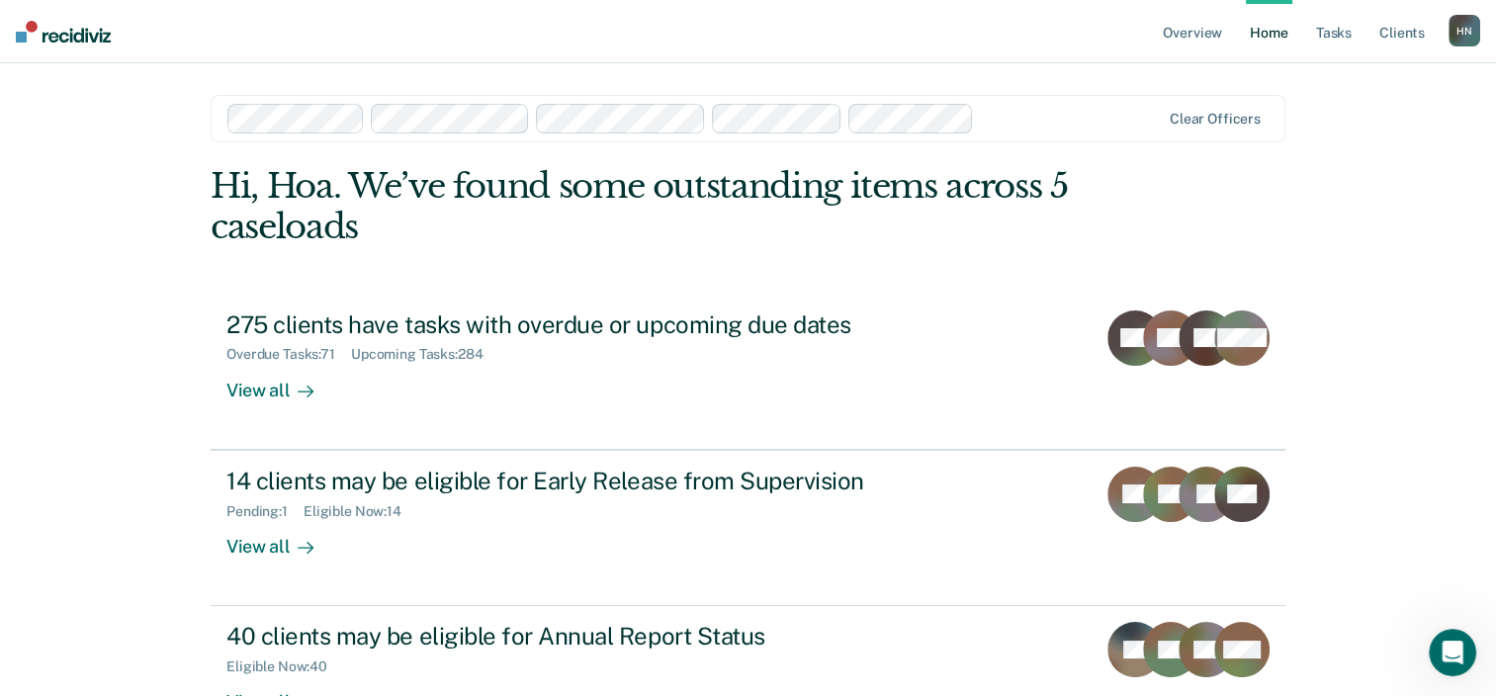
click at [1431, 272] on div "Overview Home Tasks Client s [PERSON_NAME] H N Profile How it works Log Out Cle…" at bounding box center [748, 420] width 1496 height 840
click at [1396, 30] on link "Client s" at bounding box center [1401, 31] width 53 height 63
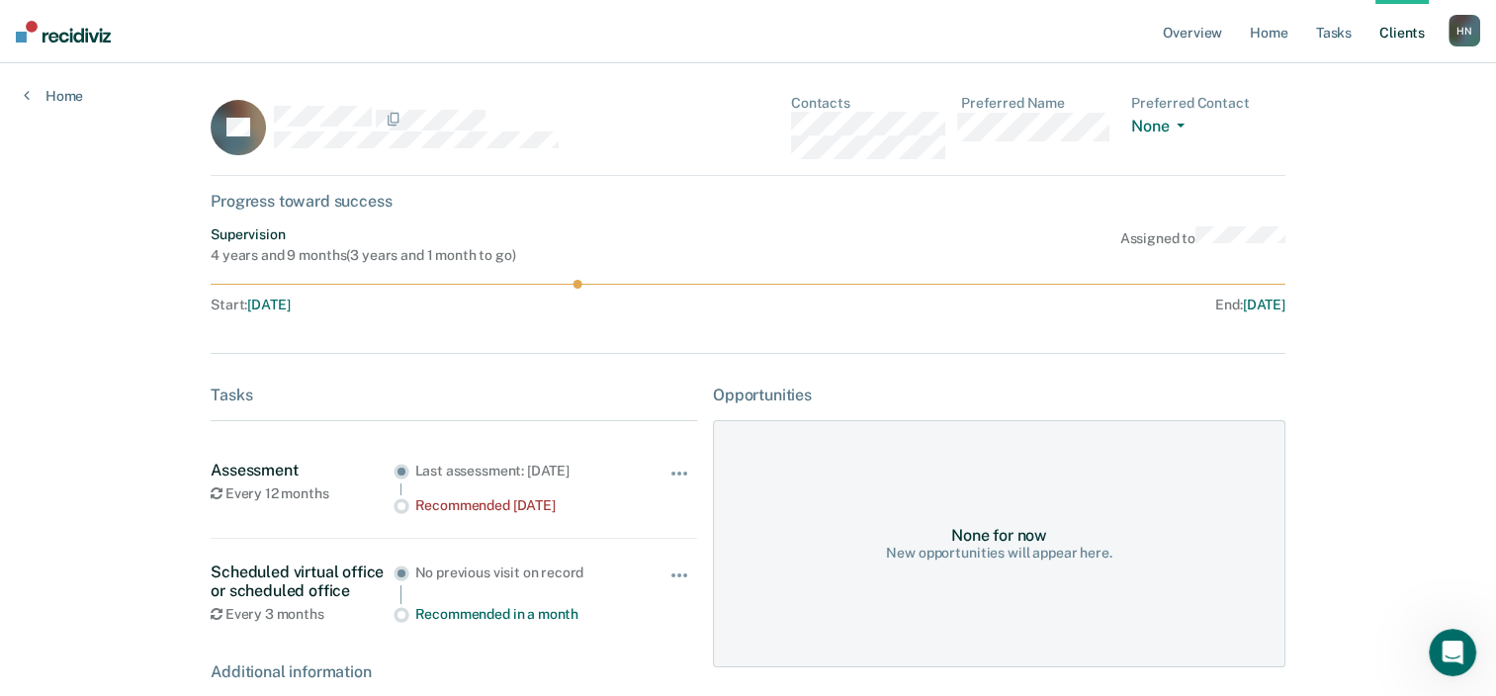
click at [0, 249] on html "Looks like you’re using Internet Explorer 11. For faster loading and a better e…" at bounding box center [748, 348] width 1496 height 696
click at [49, 93] on link "Home" at bounding box center [53, 96] width 59 height 18
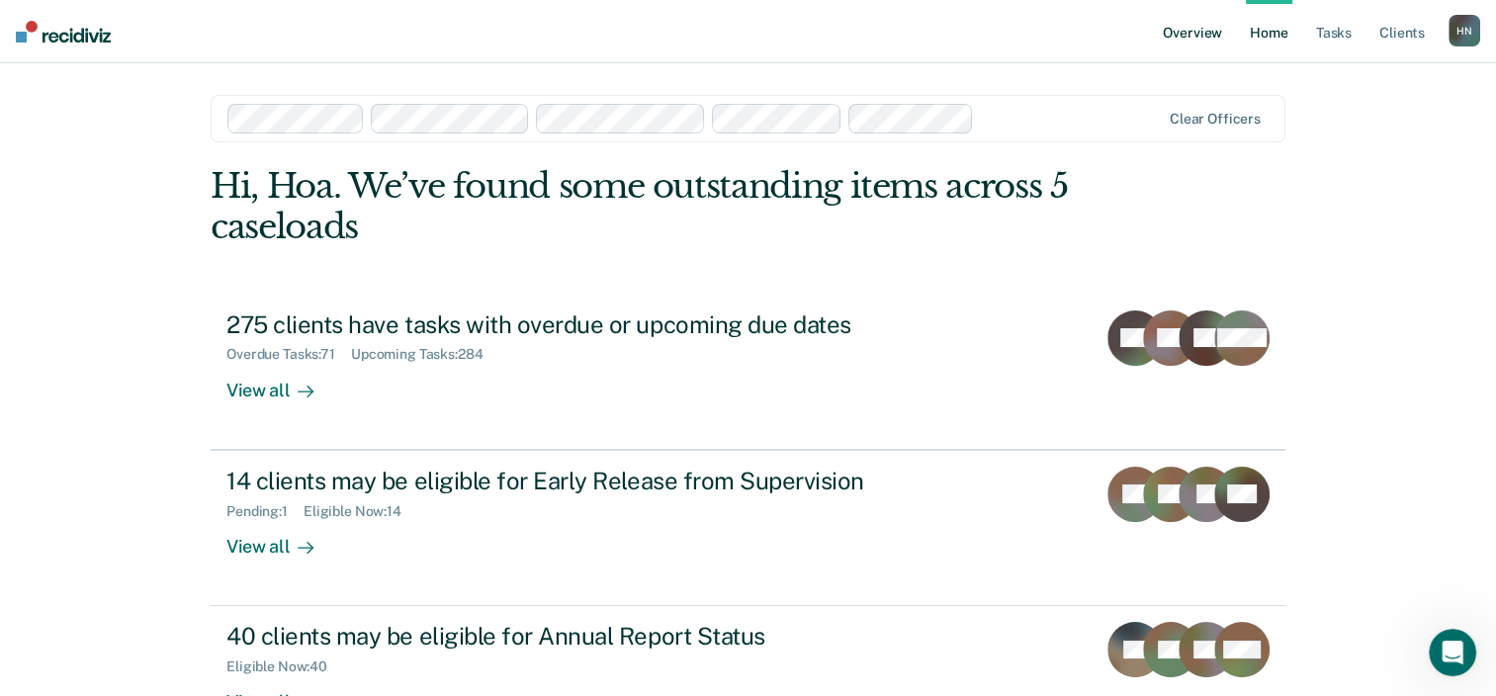
click at [1195, 35] on link "Overview" at bounding box center [1192, 31] width 67 height 63
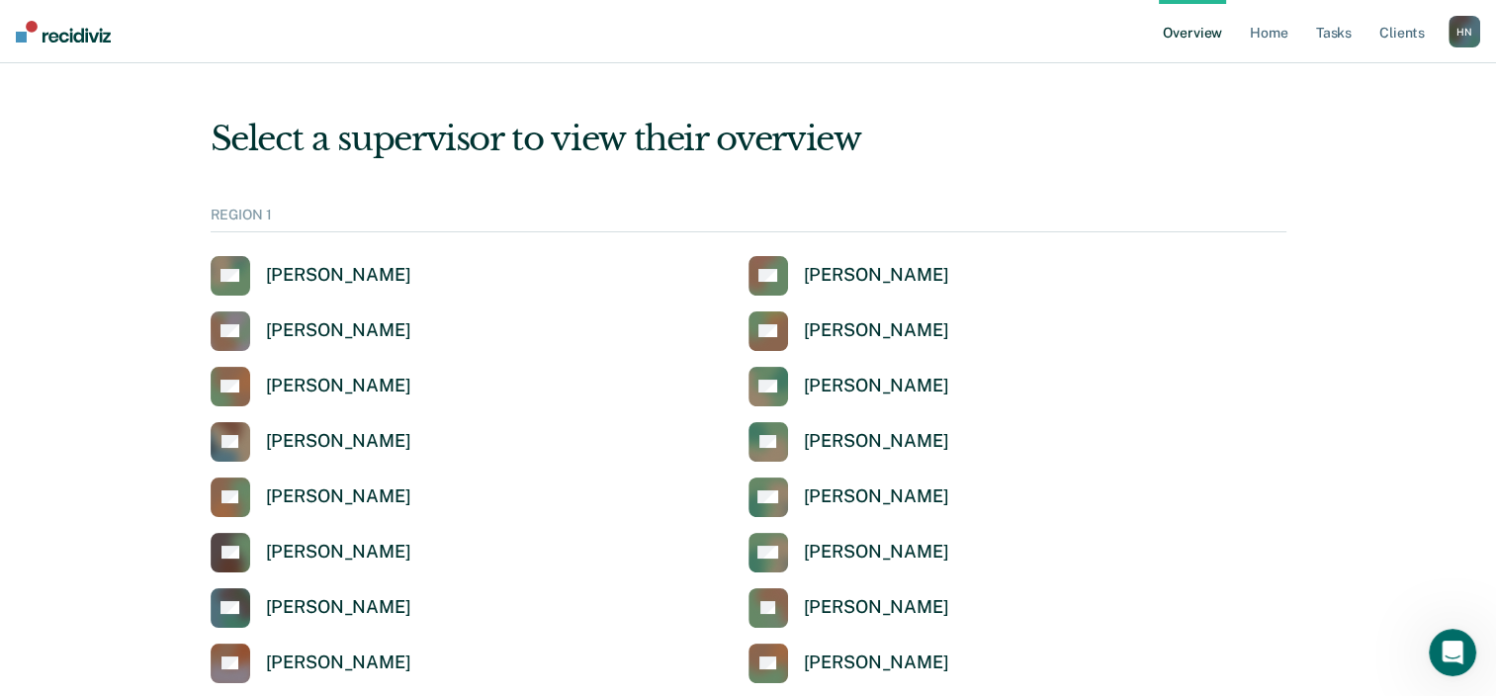
click at [1295, 38] on ul "Overview Home Tasks Client s" at bounding box center [1304, 31] width 290 height 63
click at [1278, 29] on link "Home" at bounding box center [1268, 31] width 45 height 63
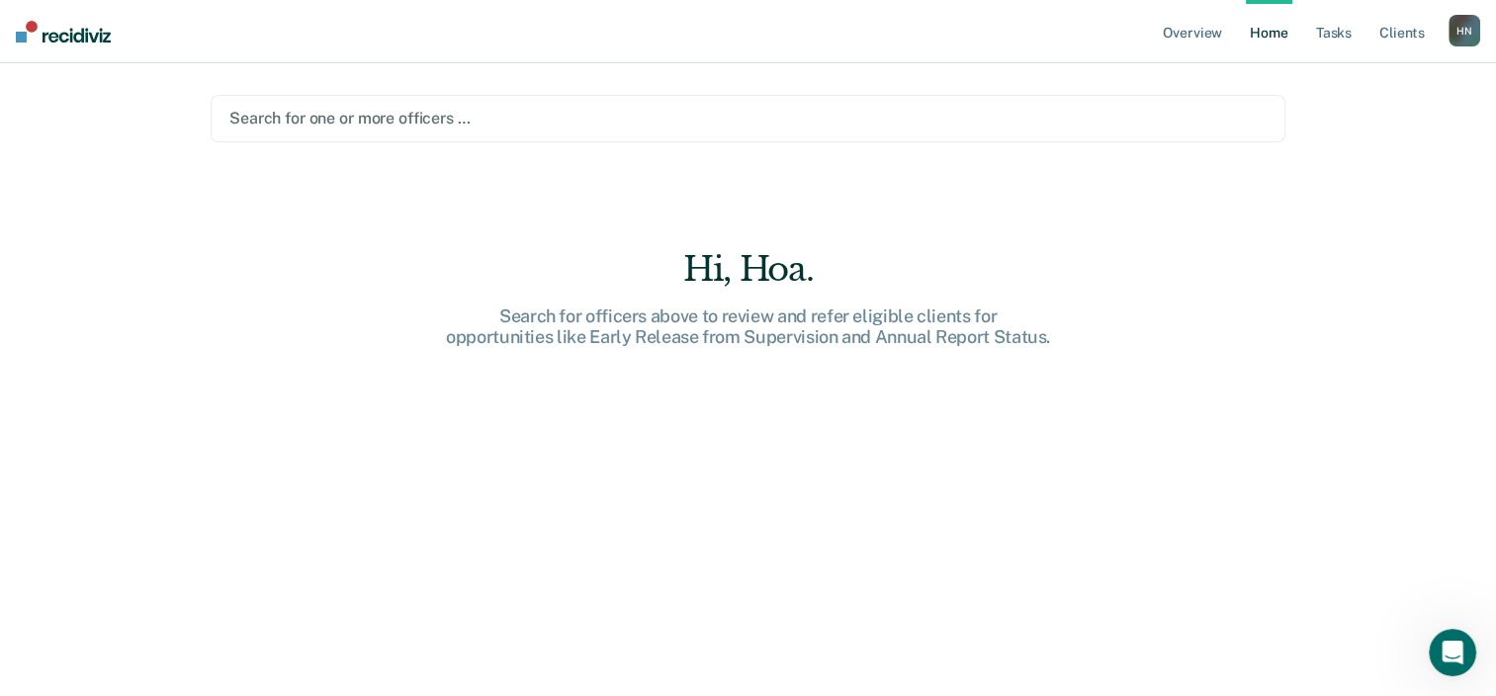
drag, startPoint x: 1414, startPoint y: 39, endPoint x: 1108, endPoint y: 189, distance: 340.4
click at [1108, 189] on main "Search for one or more officers … Hi, Hoa. Search for officers above to review …" at bounding box center [748, 355] width 1122 height 585
click at [1401, 30] on link "Client s" at bounding box center [1401, 31] width 53 height 63
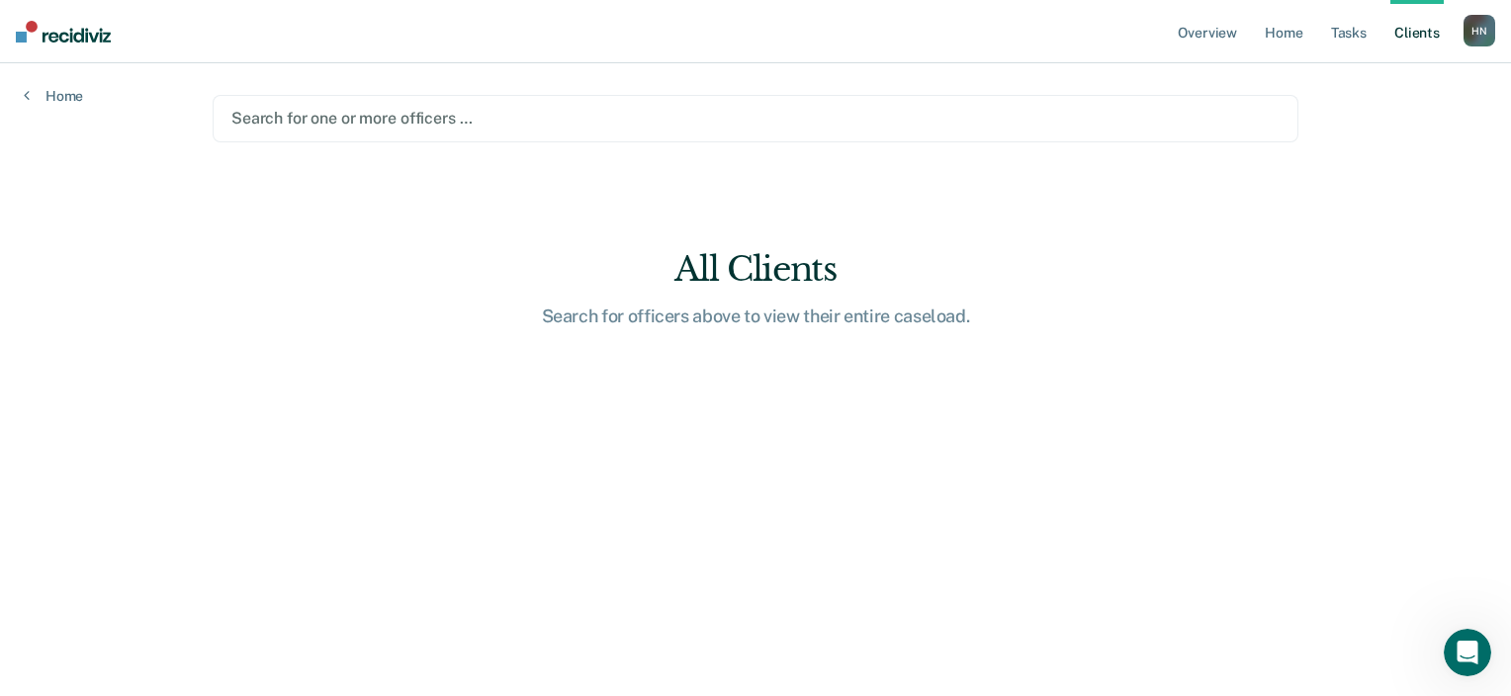
click at [507, 123] on div at bounding box center [755, 118] width 1048 height 23
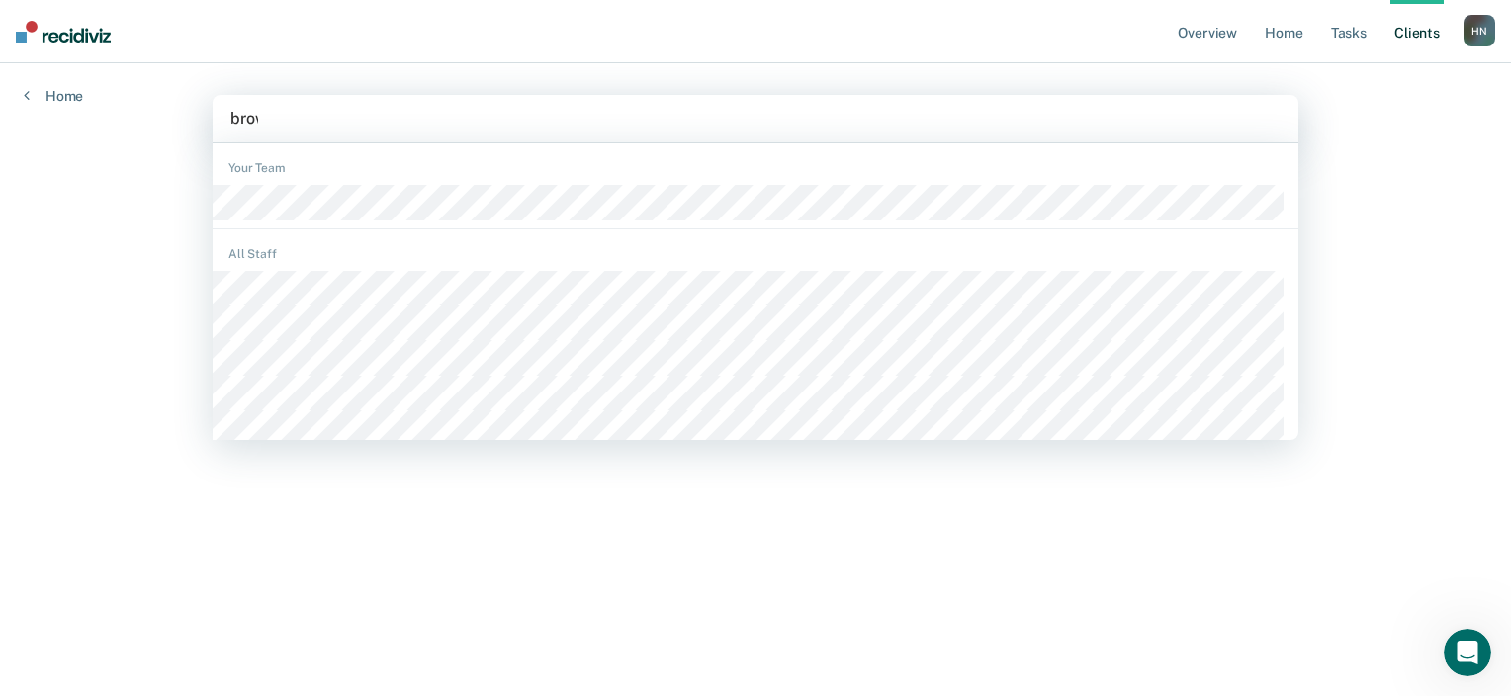
type input "brown"
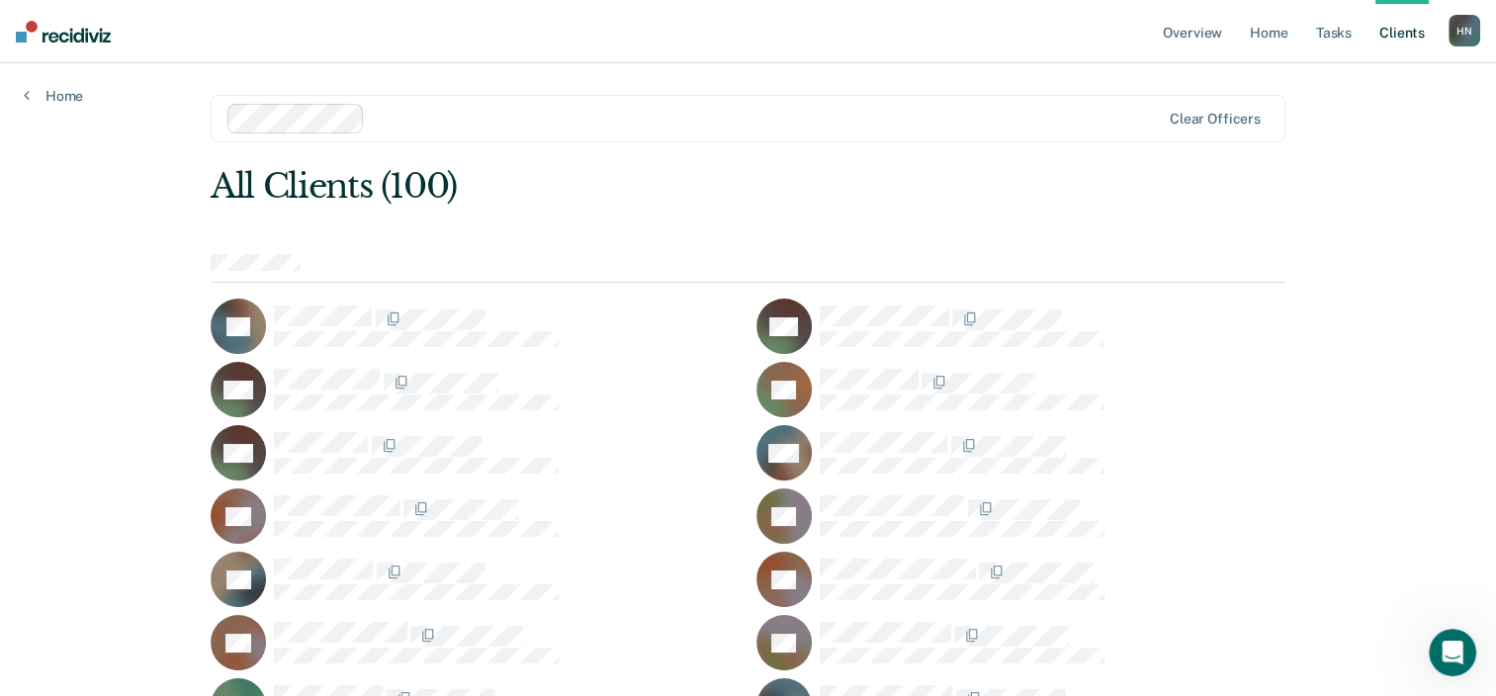
click at [1391, 43] on link "Client s" at bounding box center [1401, 31] width 53 height 63
click at [1341, 36] on link "Tasks" at bounding box center [1333, 31] width 43 height 63
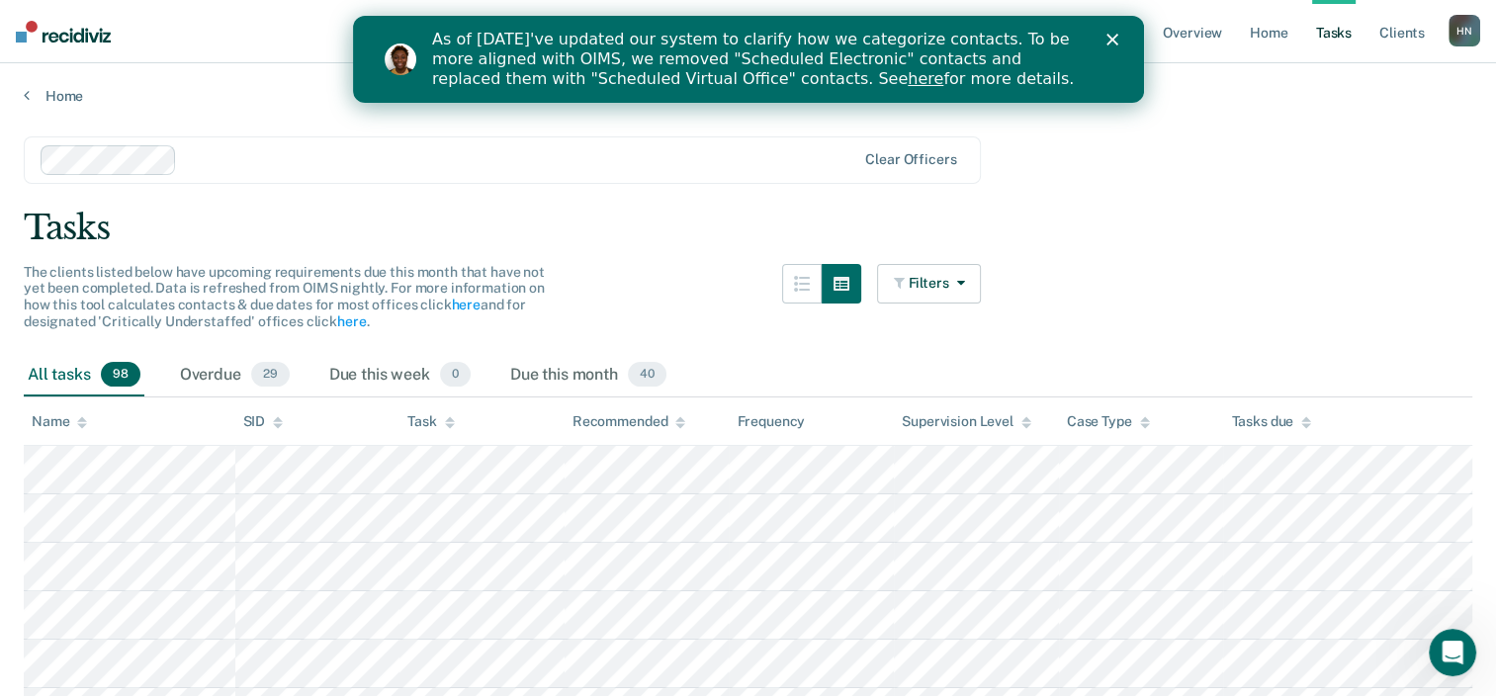
click at [810, 299] on button "button" at bounding box center [802, 284] width 40 height 40
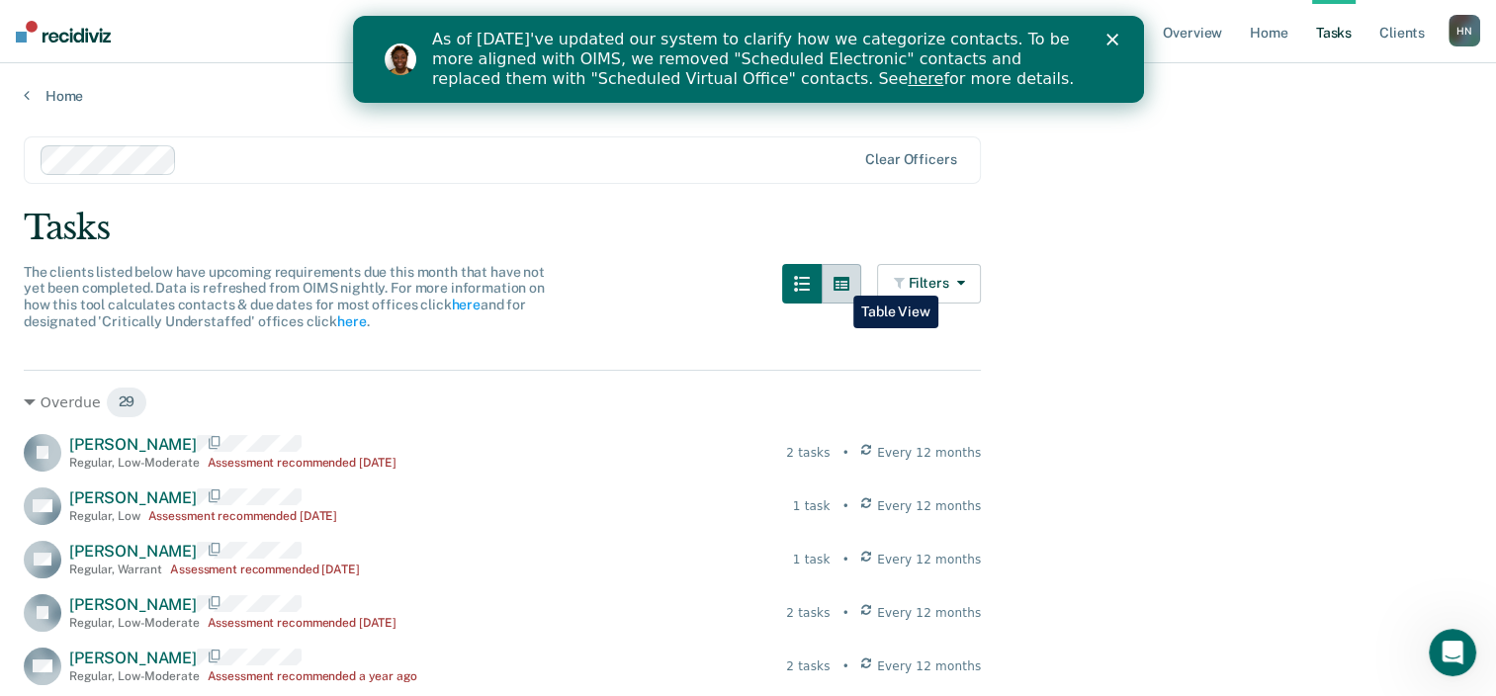
click at [838, 281] on button "button" at bounding box center [842, 284] width 40 height 40
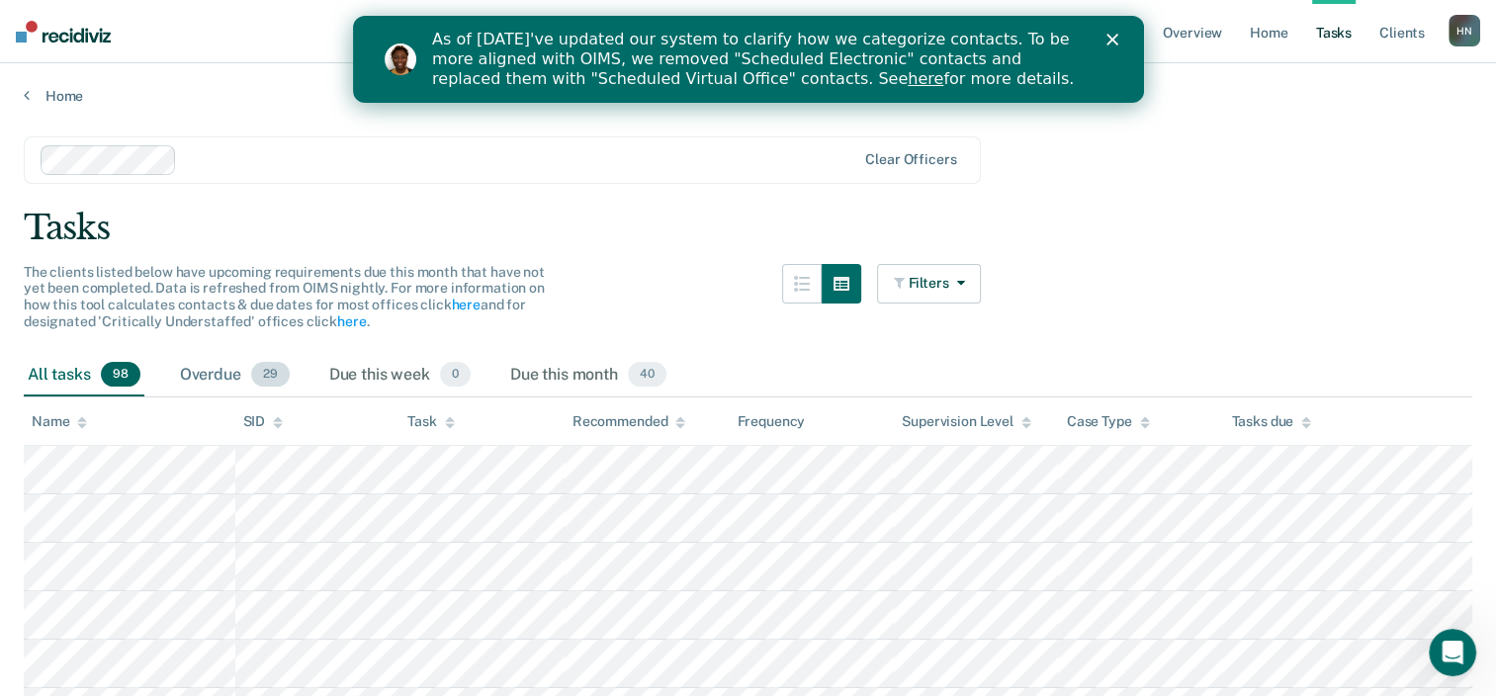
click at [229, 370] on div "Overdue 29" at bounding box center [235, 375] width 118 height 43
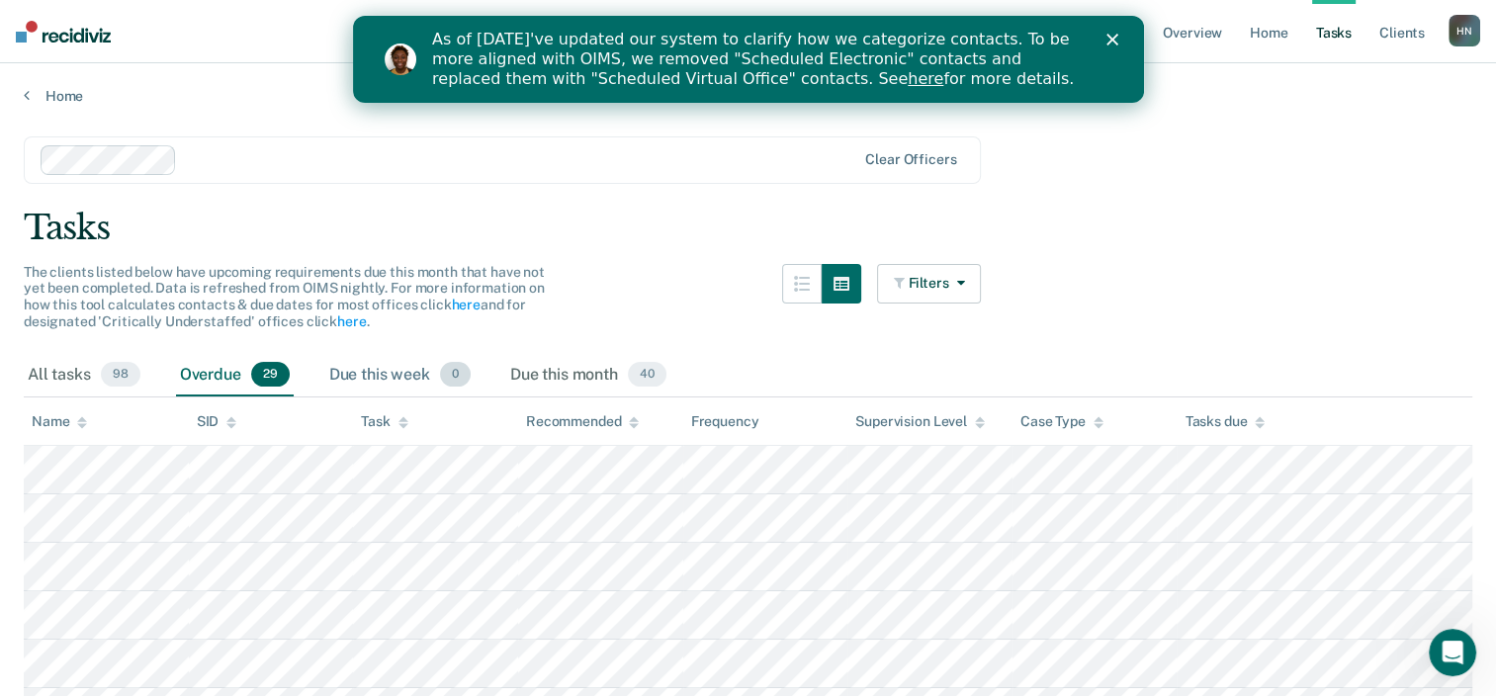
click at [394, 369] on div "Due this week 0" at bounding box center [399, 375] width 149 height 43
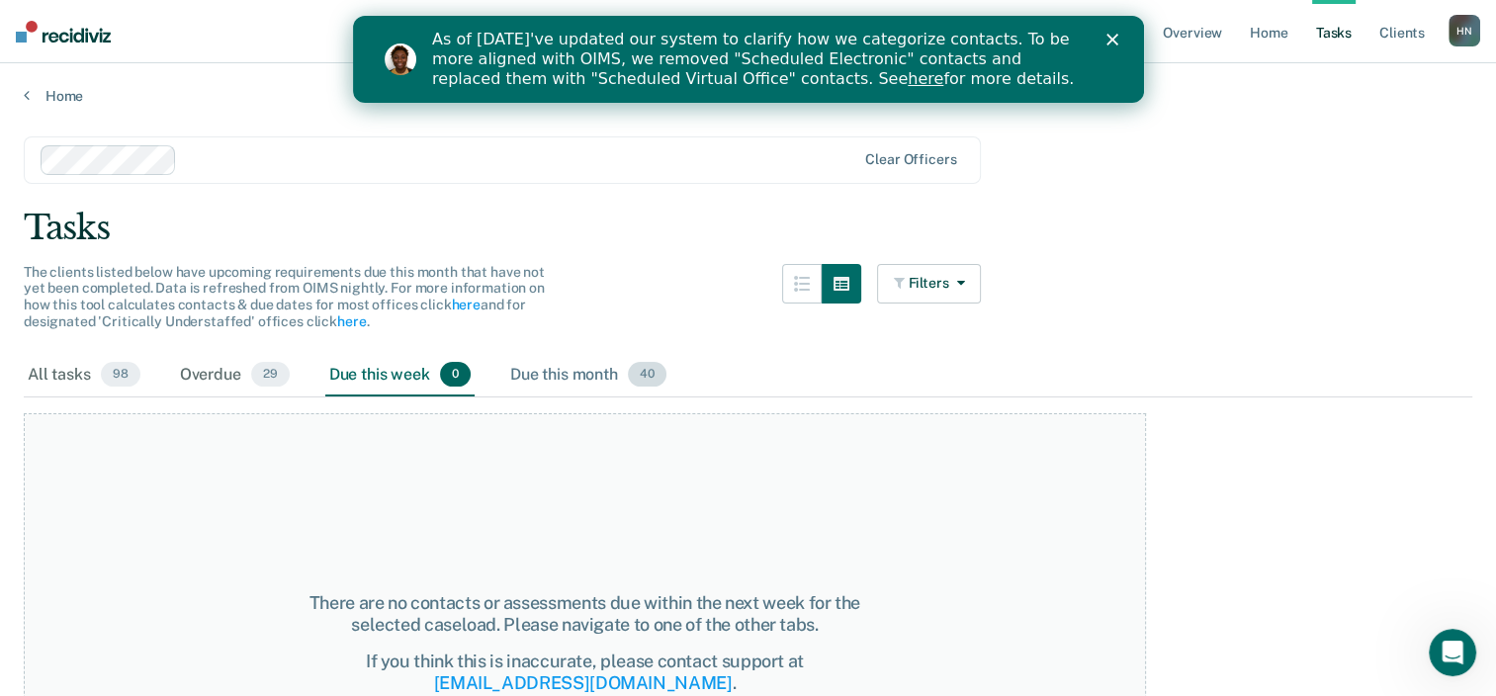
click at [563, 367] on div "Due this month 40" at bounding box center [588, 375] width 164 height 43
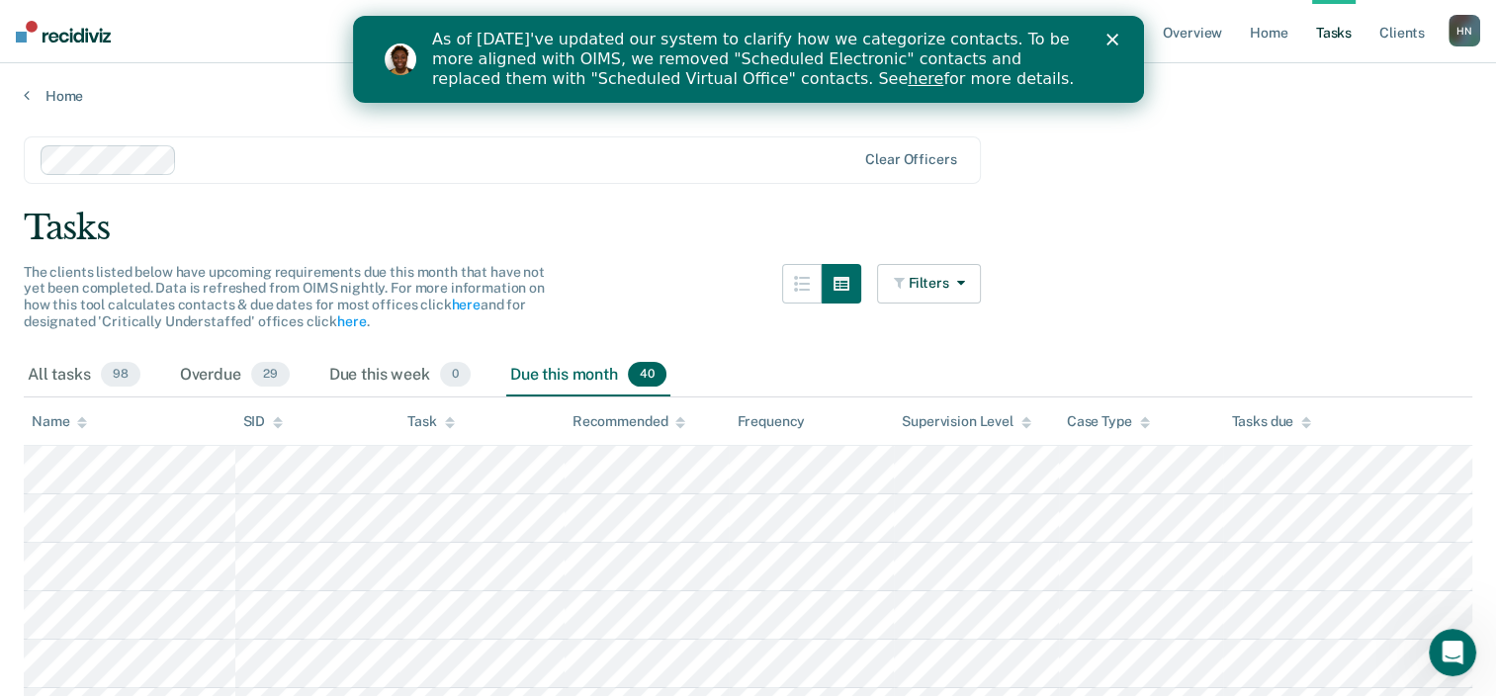
drag, startPoint x: 1510, startPoint y: 261, endPoint x: 1415, endPoint y: 152, distance: 144.3
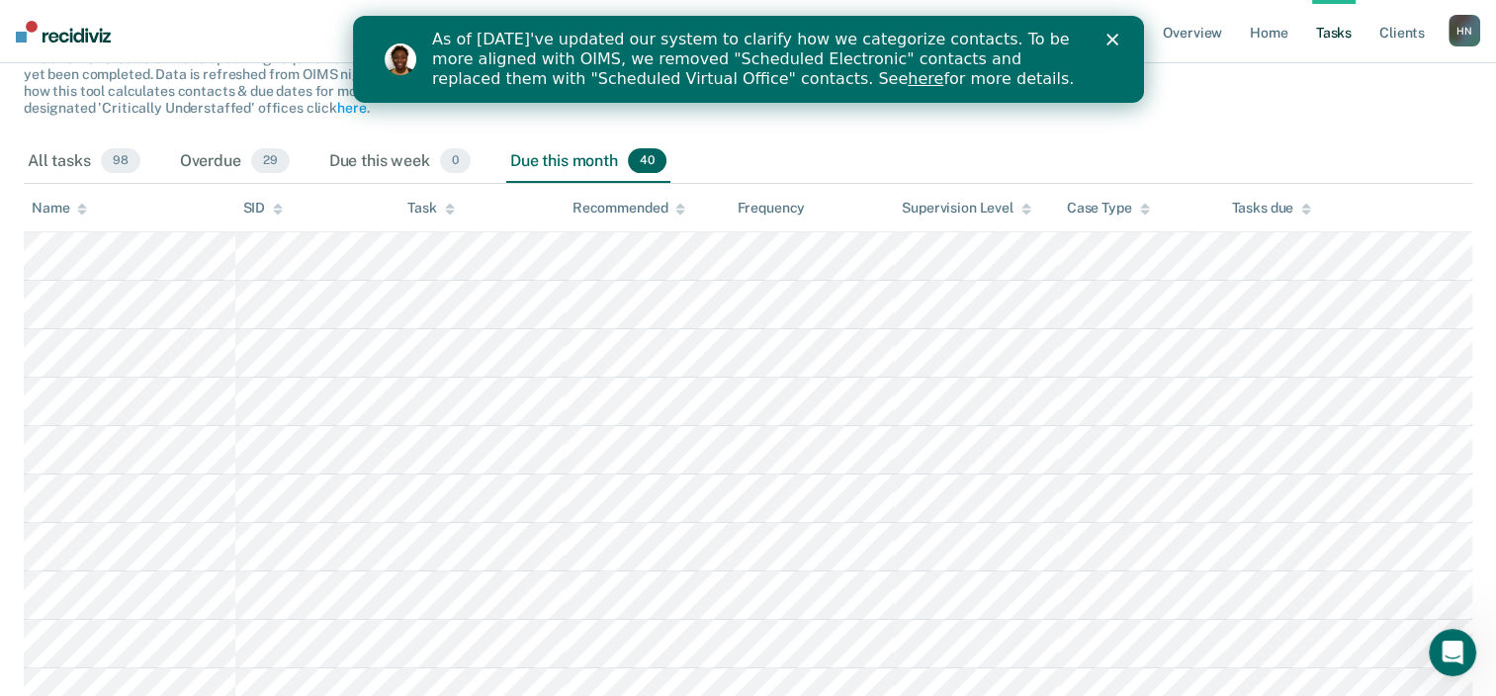
scroll to position [224, 0]
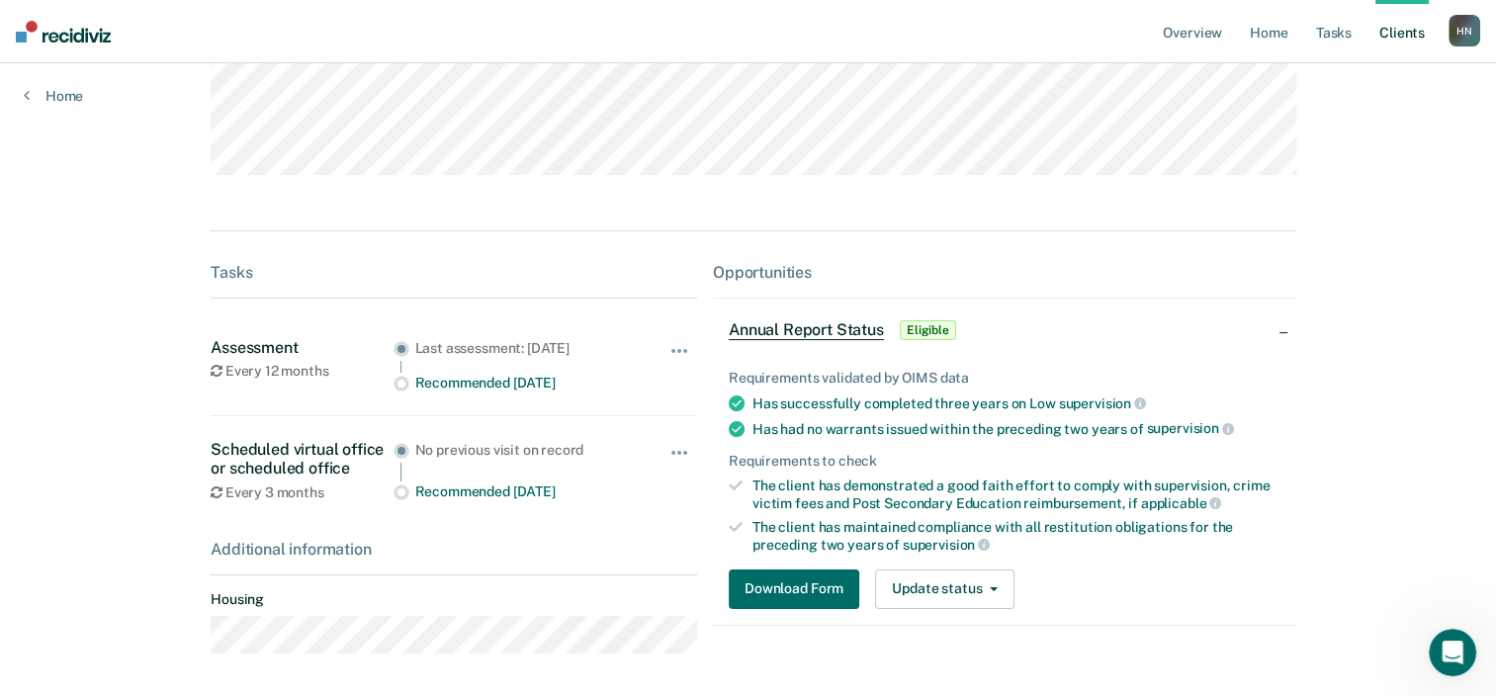
scroll to position [232, 0]
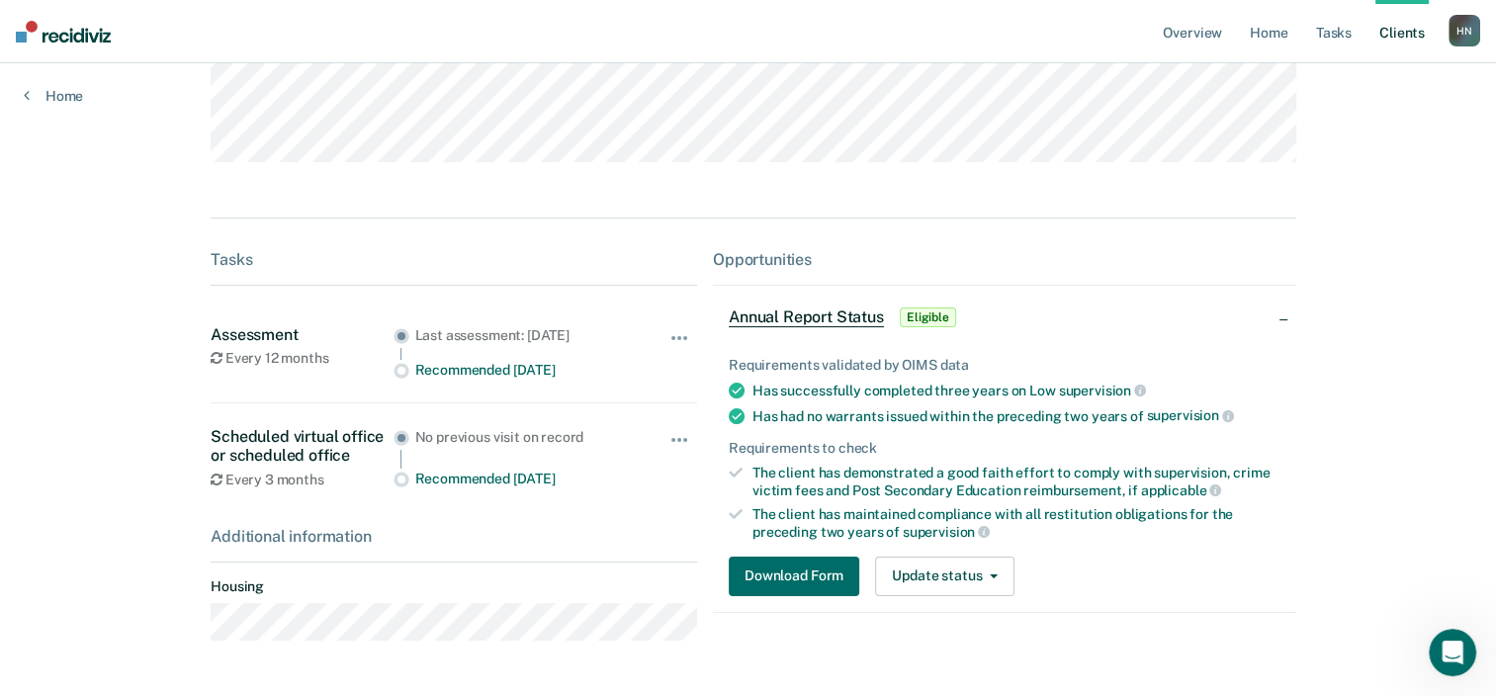
click at [1228, 596] on div "Download Form Update status [PERSON_NAME] Mark Ineligible" at bounding box center [1005, 577] width 552 height 40
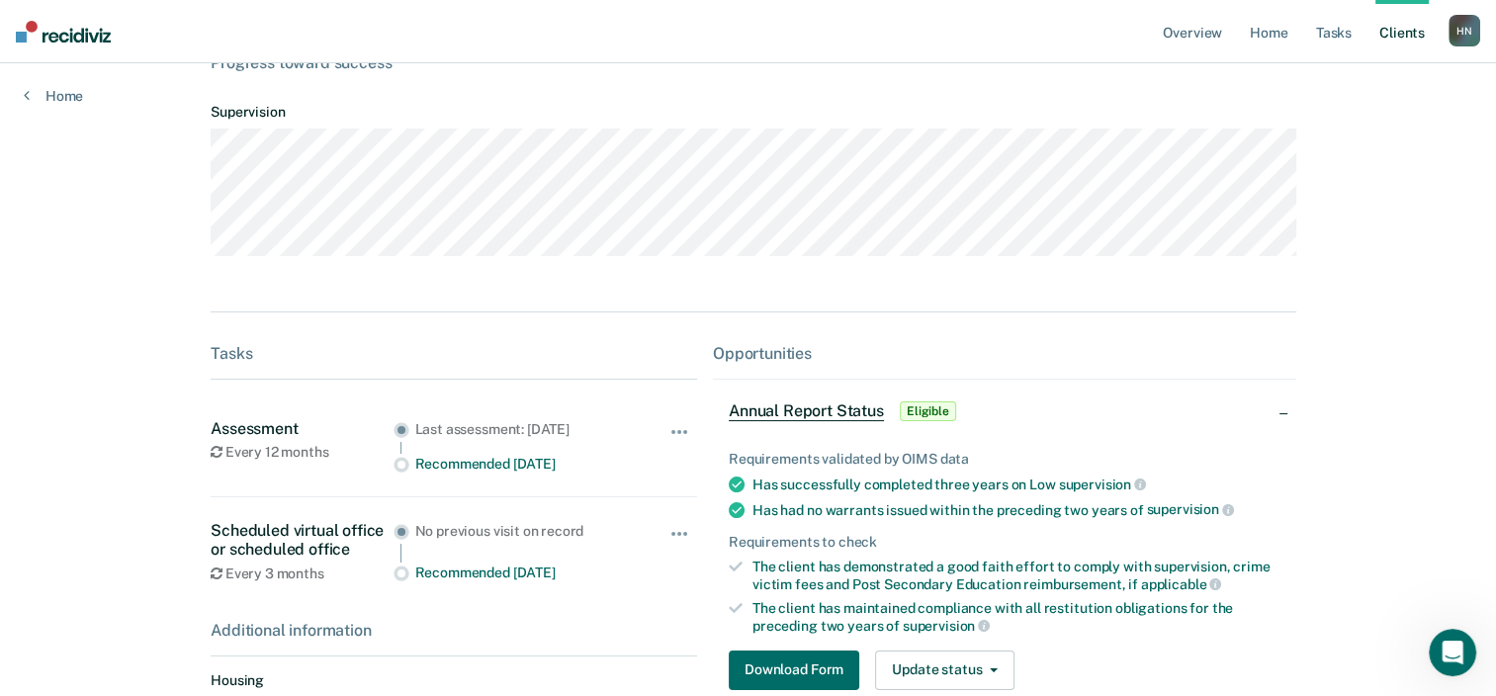
scroll to position [0, 0]
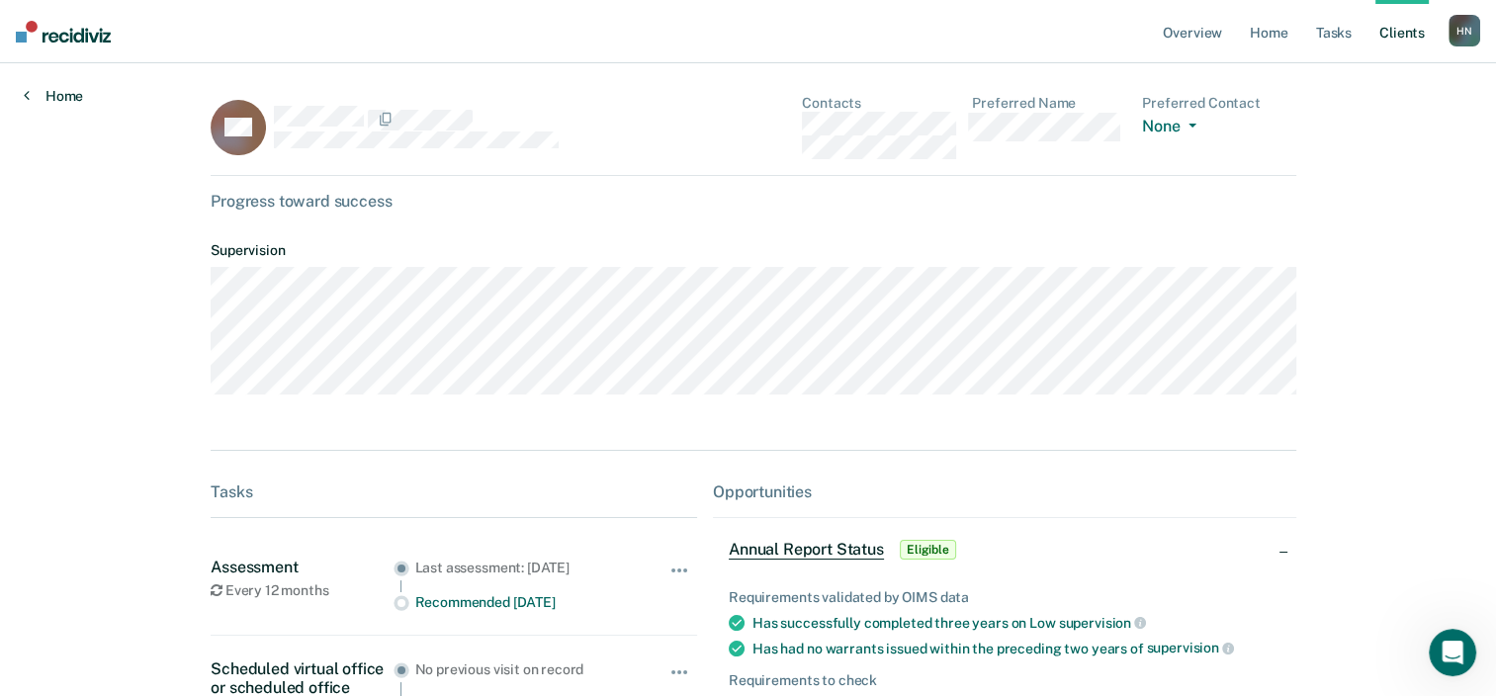
click at [50, 90] on link "Home" at bounding box center [53, 96] width 59 height 18
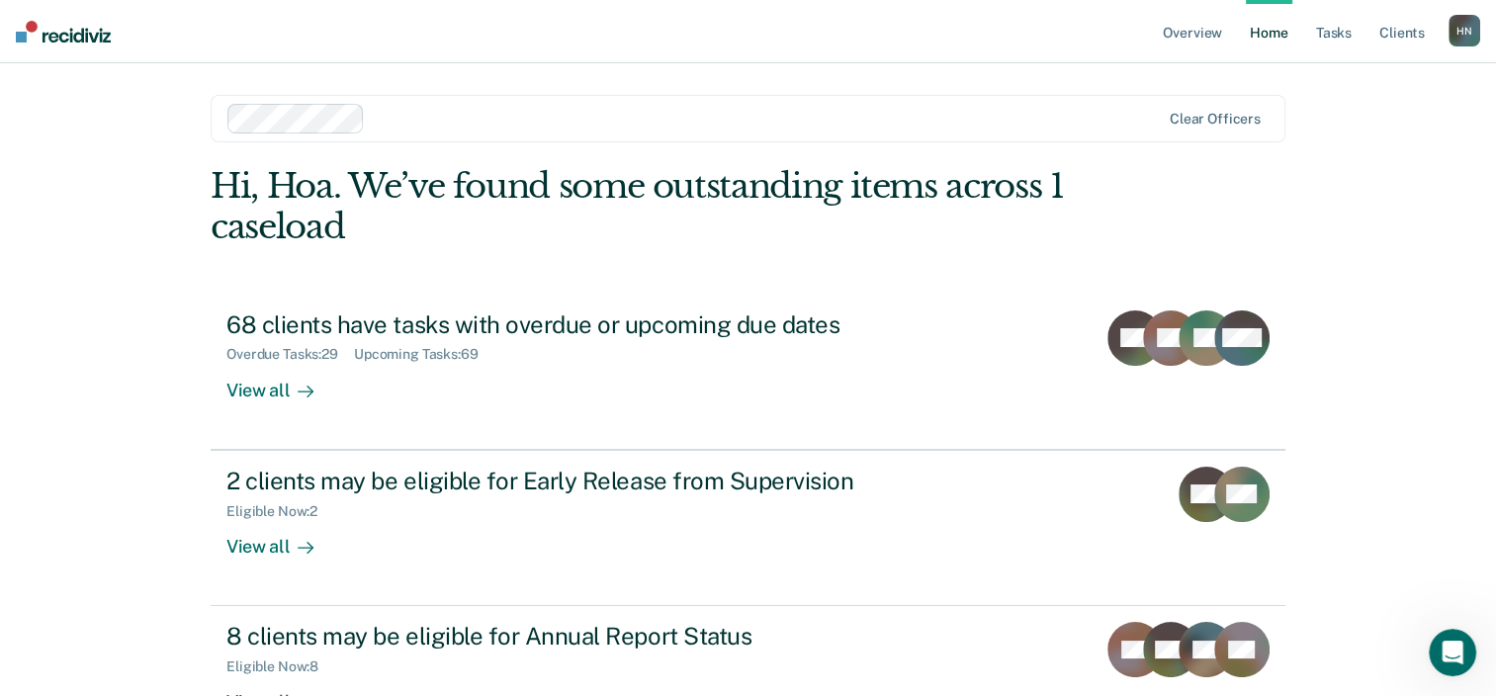
click at [1365, 187] on div "Overview Home Tasks Client s [PERSON_NAME] H N Profile How it works Log Out Cle…" at bounding box center [748, 420] width 1496 height 840
click at [1444, 233] on div "Overview Home Tasks Client s [PERSON_NAME] H N Profile How it works Log Out Cle…" at bounding box center [748, 420] width 1496 height 840
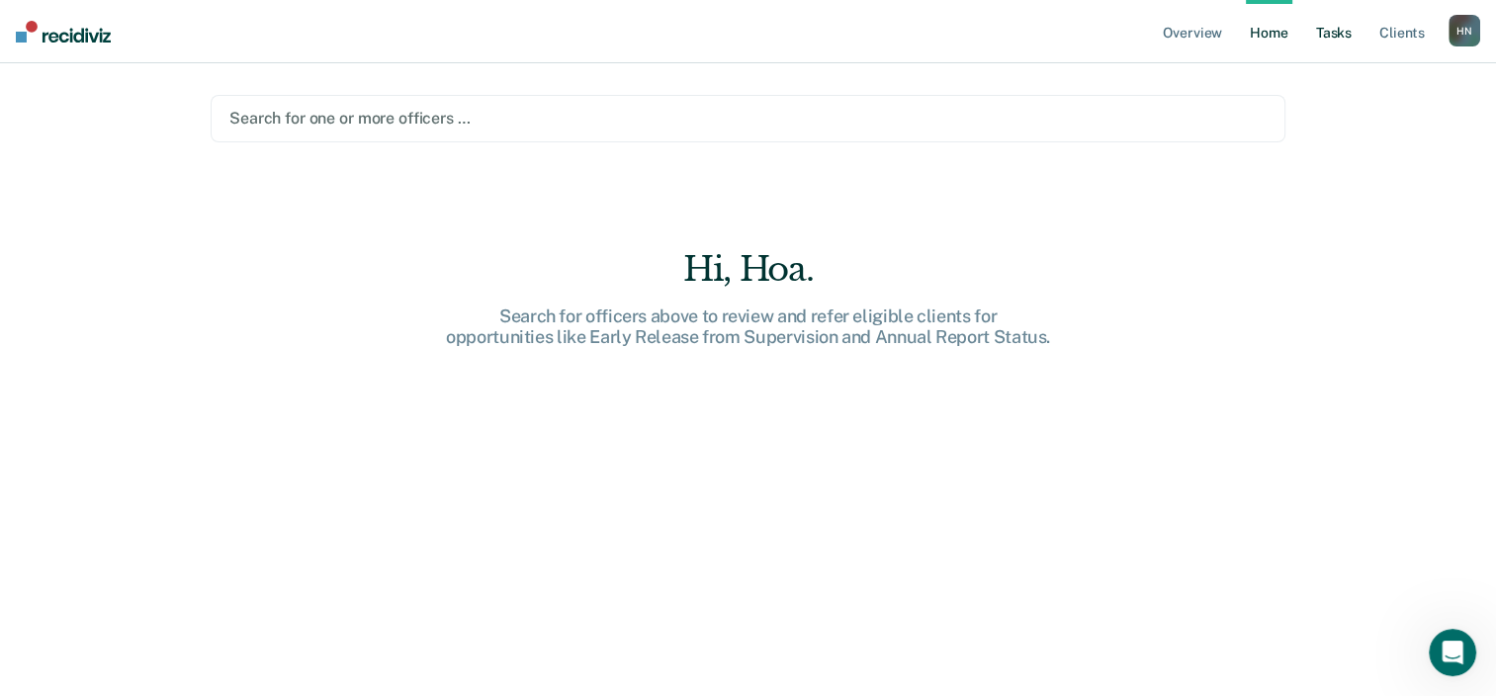
click at [1318, 34] on link "Tasks" at bounding box center [1333, 31] width 43 height 63
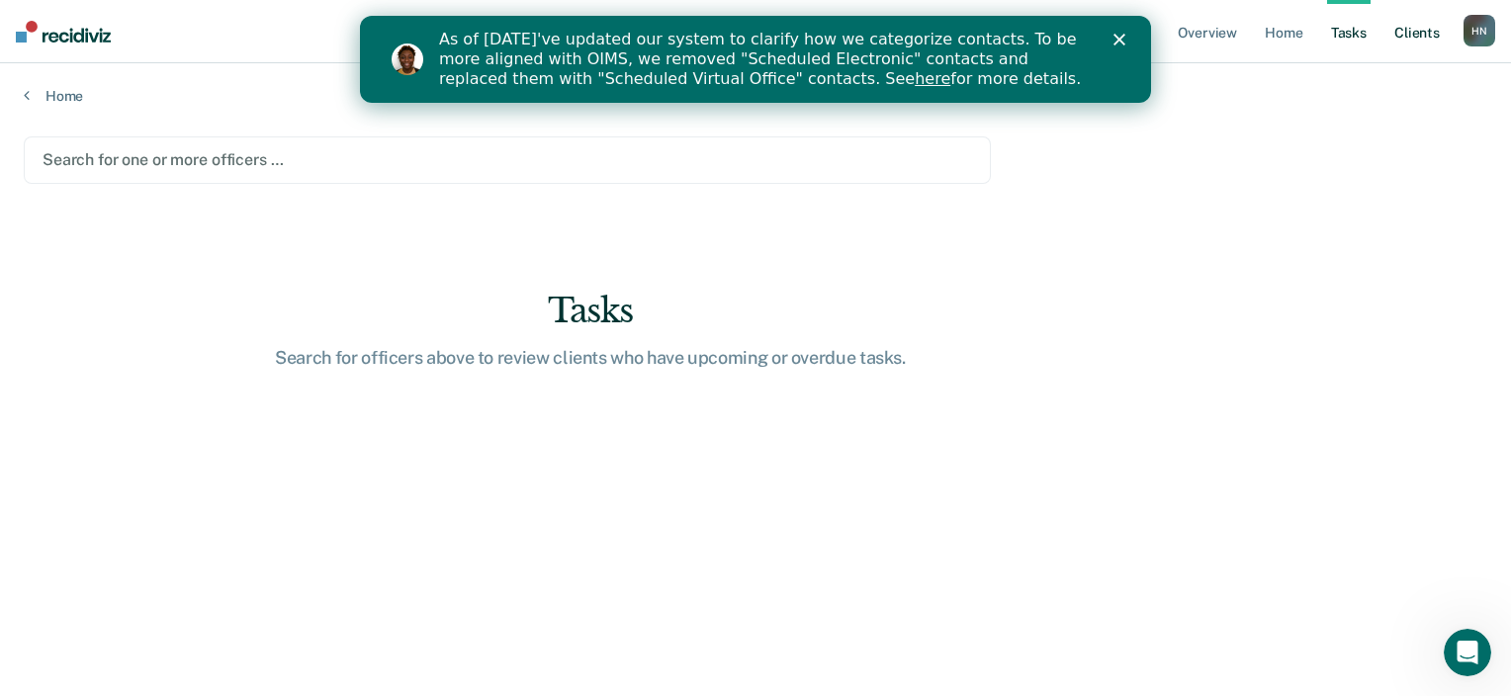
click at [1423, 31] on link "Client s" at bounding box center [1416, 31] width 53 height 63
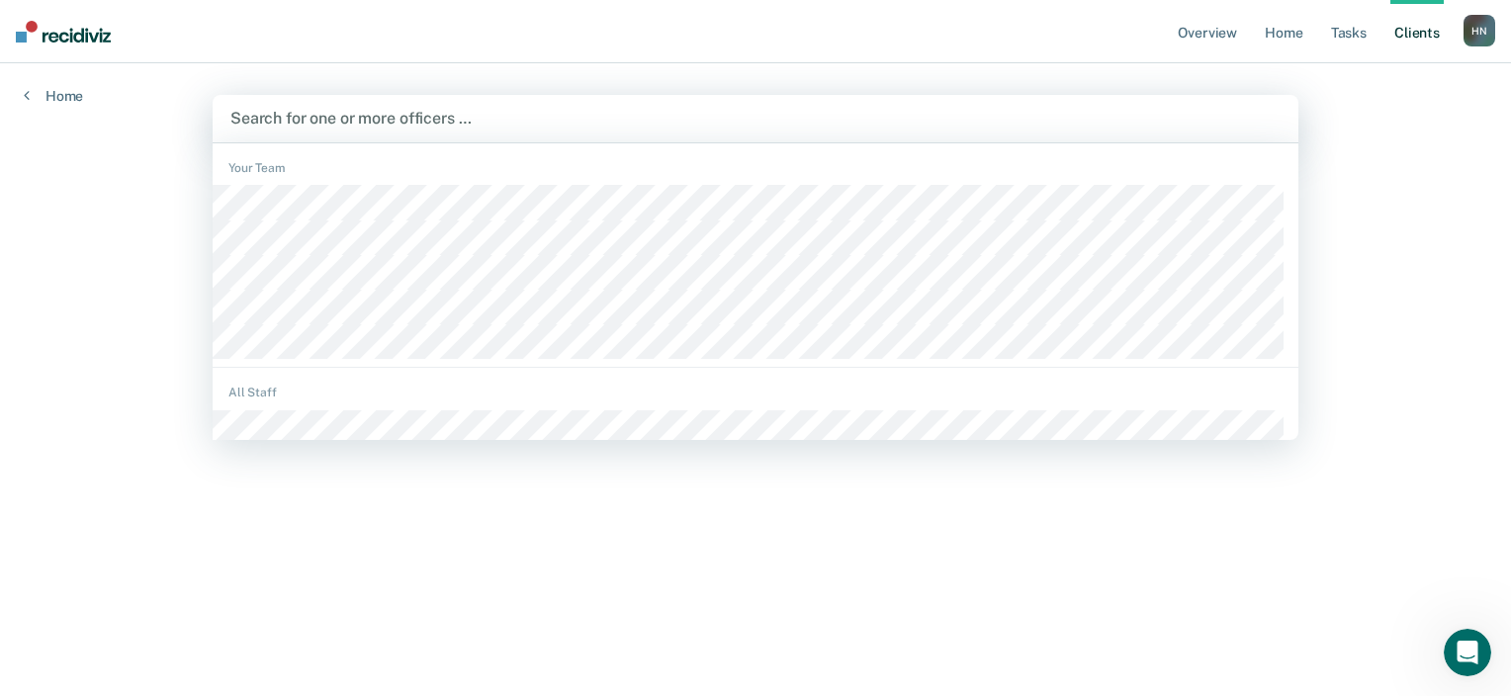
click at [495, 134] on div "Search for one or more officers …" at bounding box center [755, 118] width 1085 height 47
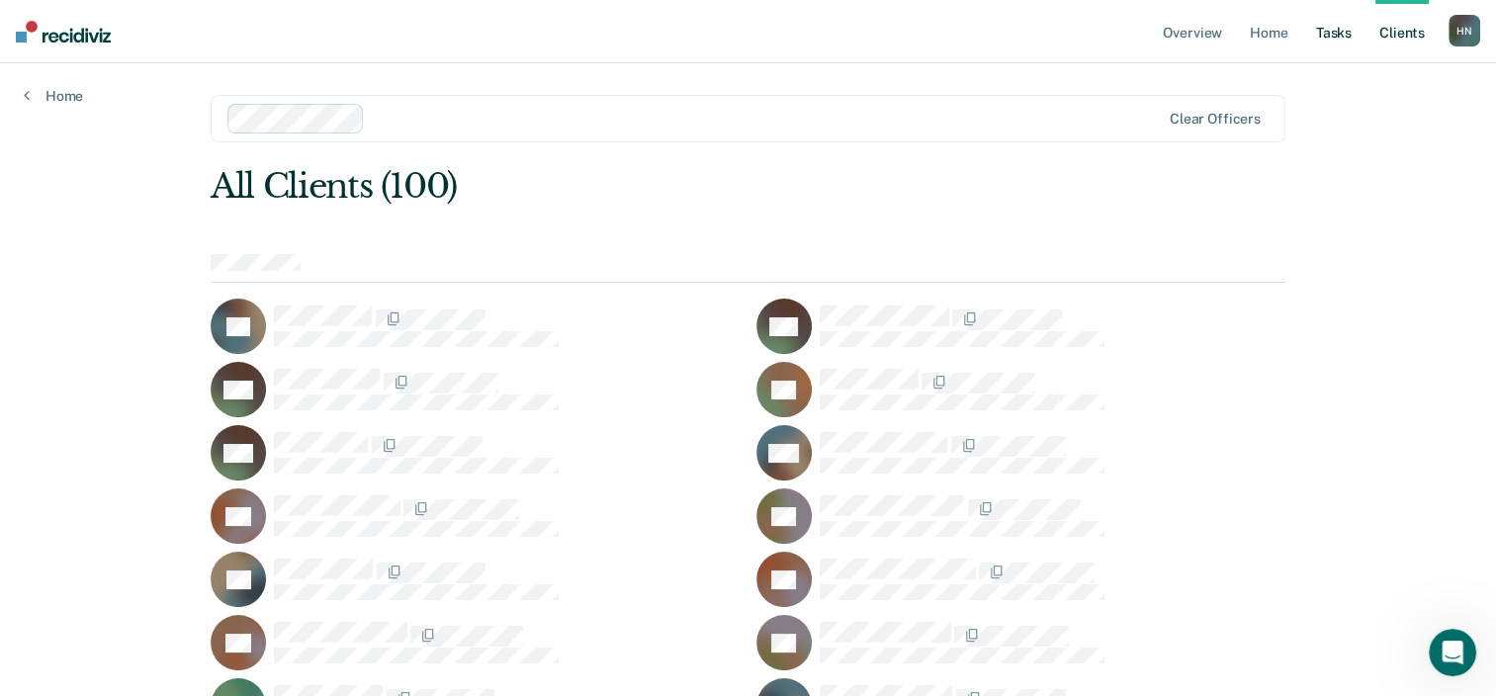
click at [1341, 33] on link "Tasks" at bounding box center [1333, 31] width 43 height 63
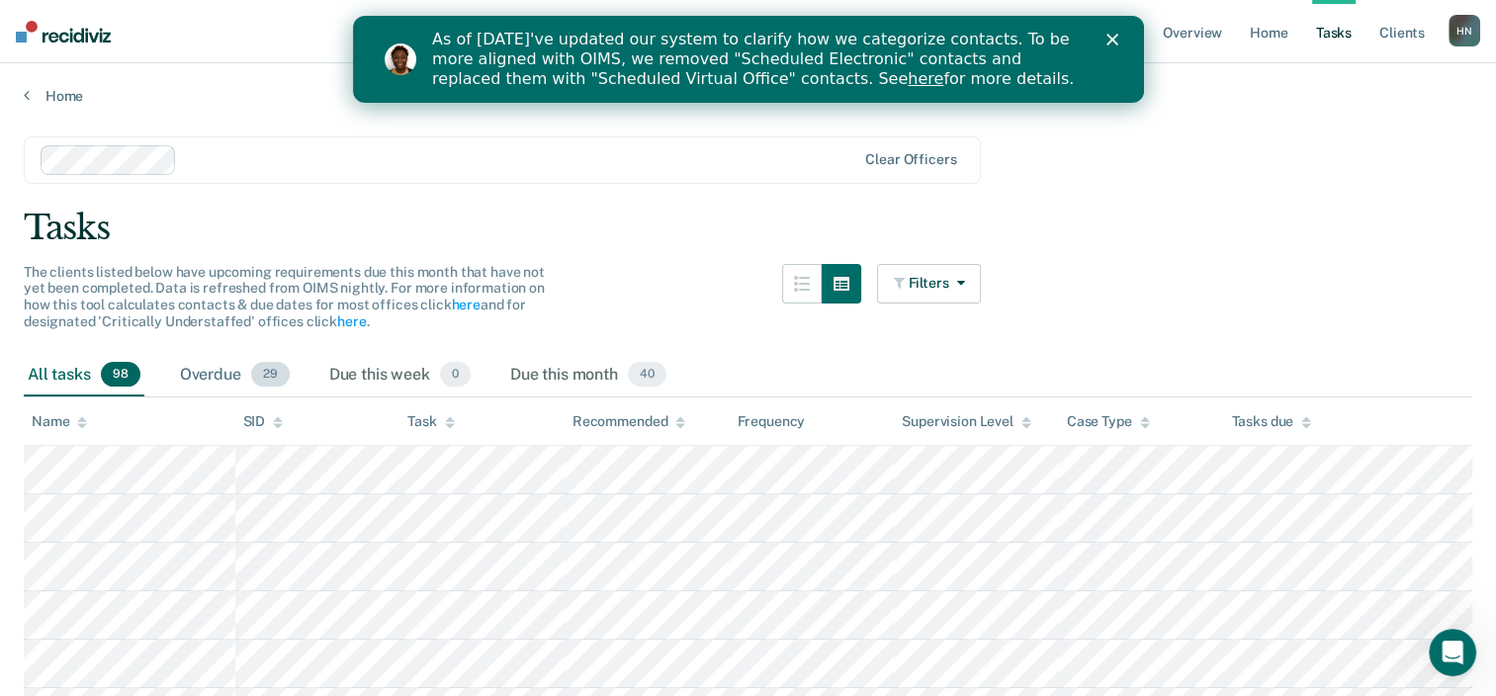
click at [223, 372] on div "Overdue 29" at bounding box center [235, 375] width 118 height 43
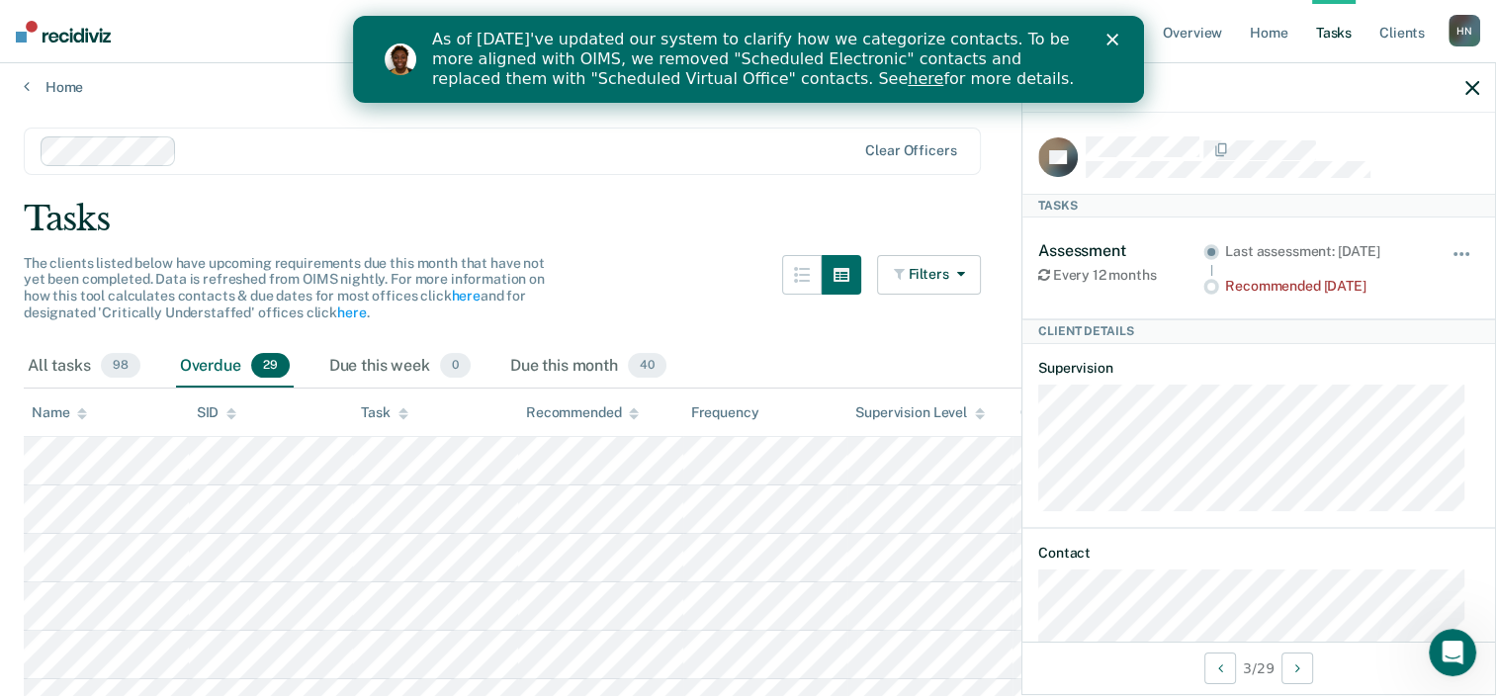
click at [1475, 83] on icon "button" at bounding box center [1472, 88] width 14 height 14
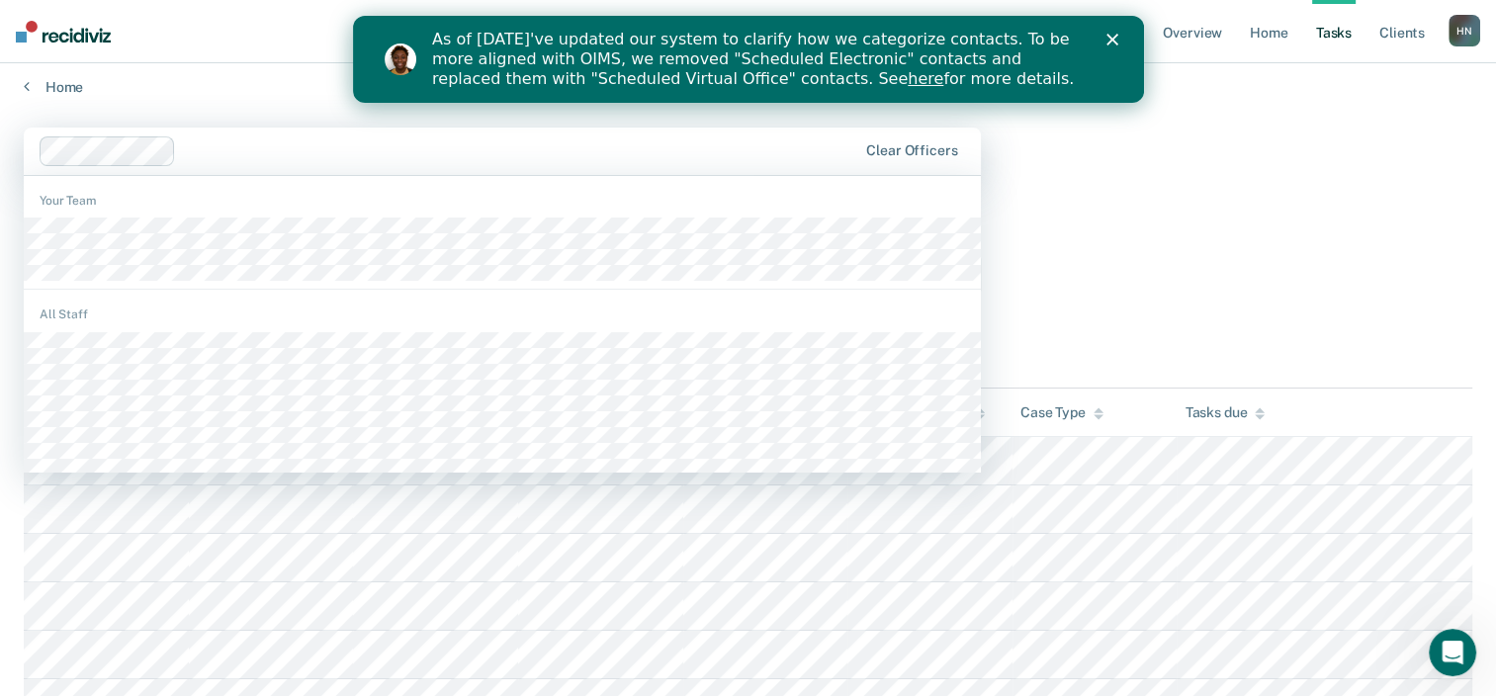
click at [605, 139] on div at bounding box center [520, 150] width 672 height 23
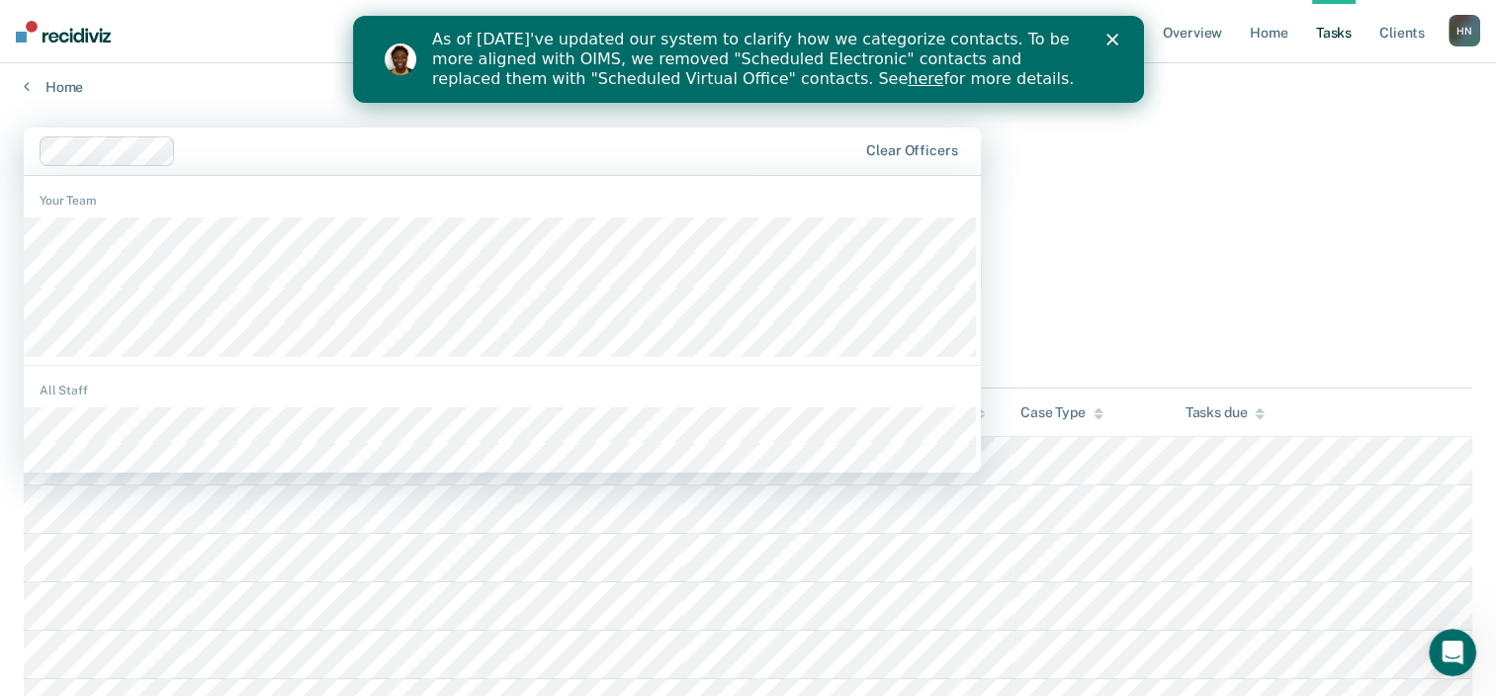
drag, startPoint x: 906, startPoint y: 149, endPoint x: 1242, endPoint y: 190, distance: 338.6
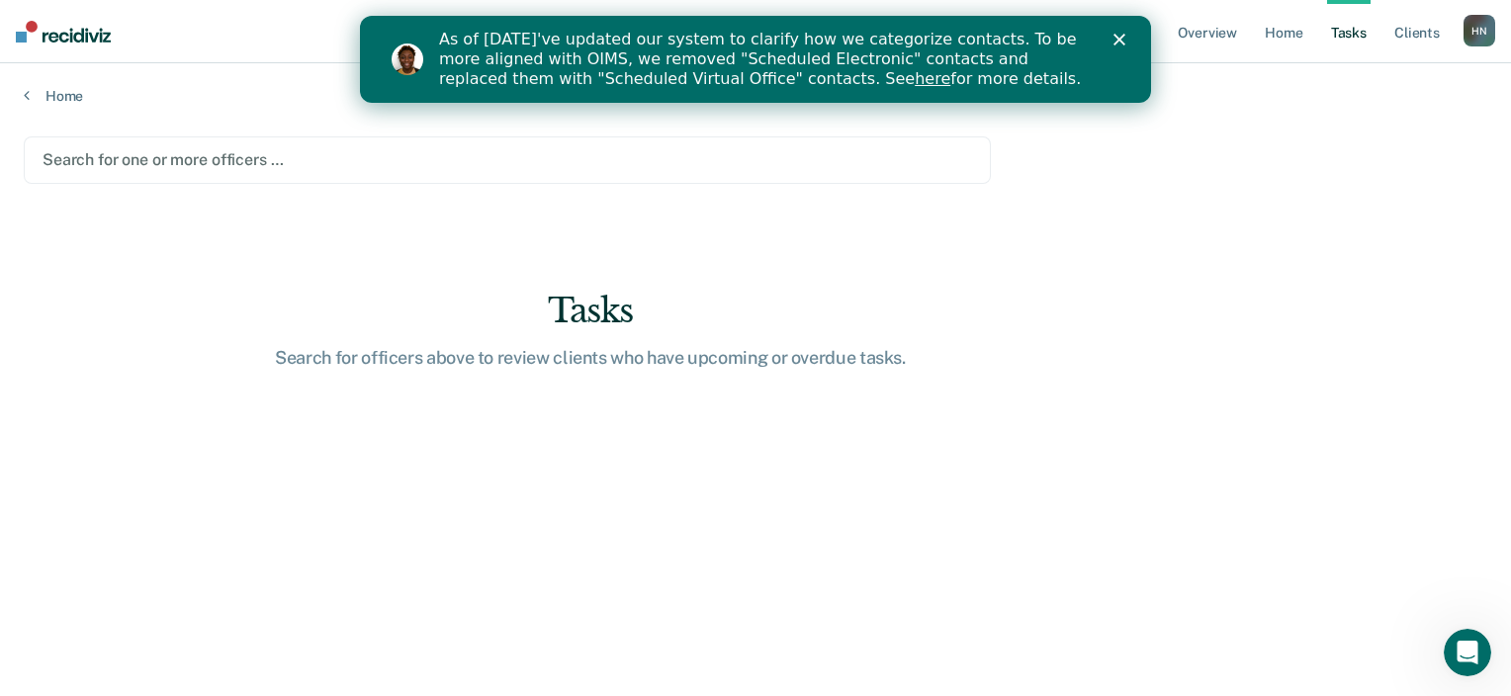
click at [1242, 190] on main "Search for one or more officers … Tasks Search for officers above to review cli…" at bounding box center [755, 397] width 1511 height 585
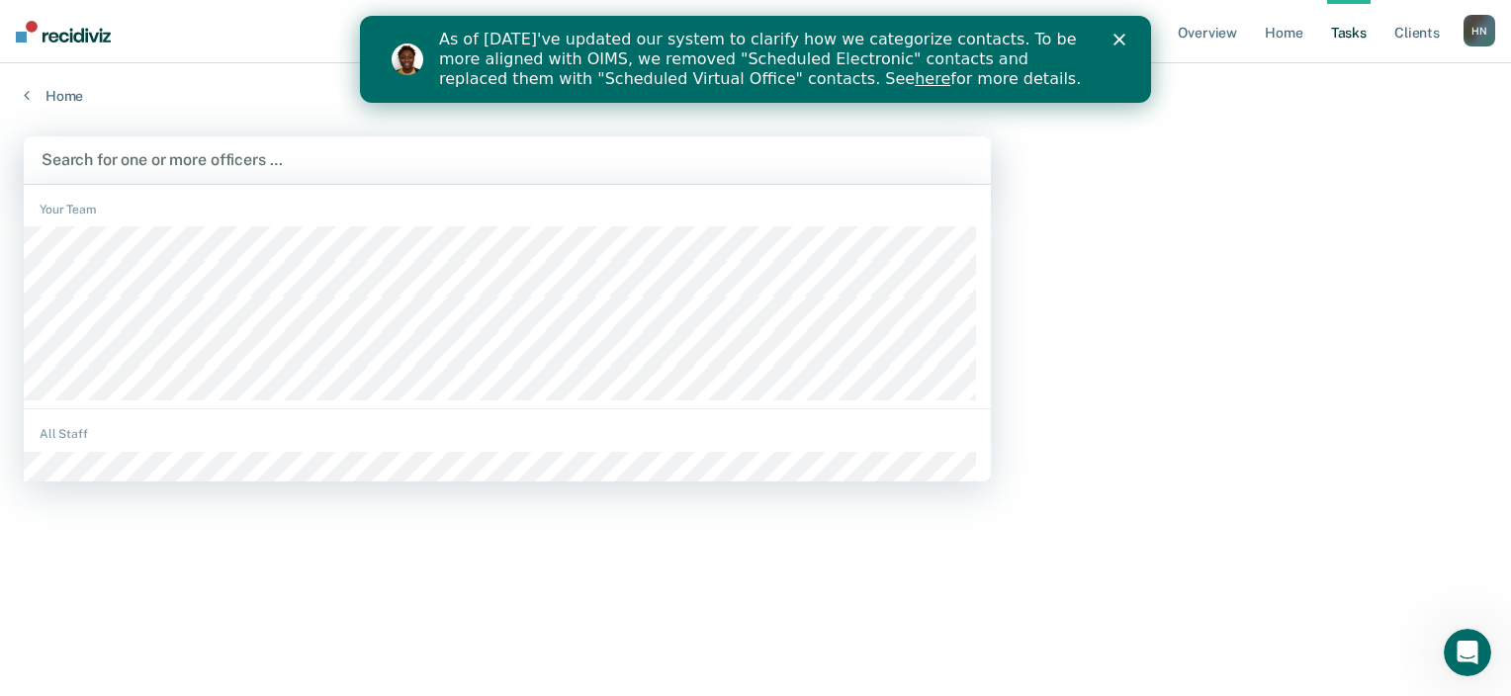
click at [269, 150] on div at bounding box center [507, 159] width 931 height 23
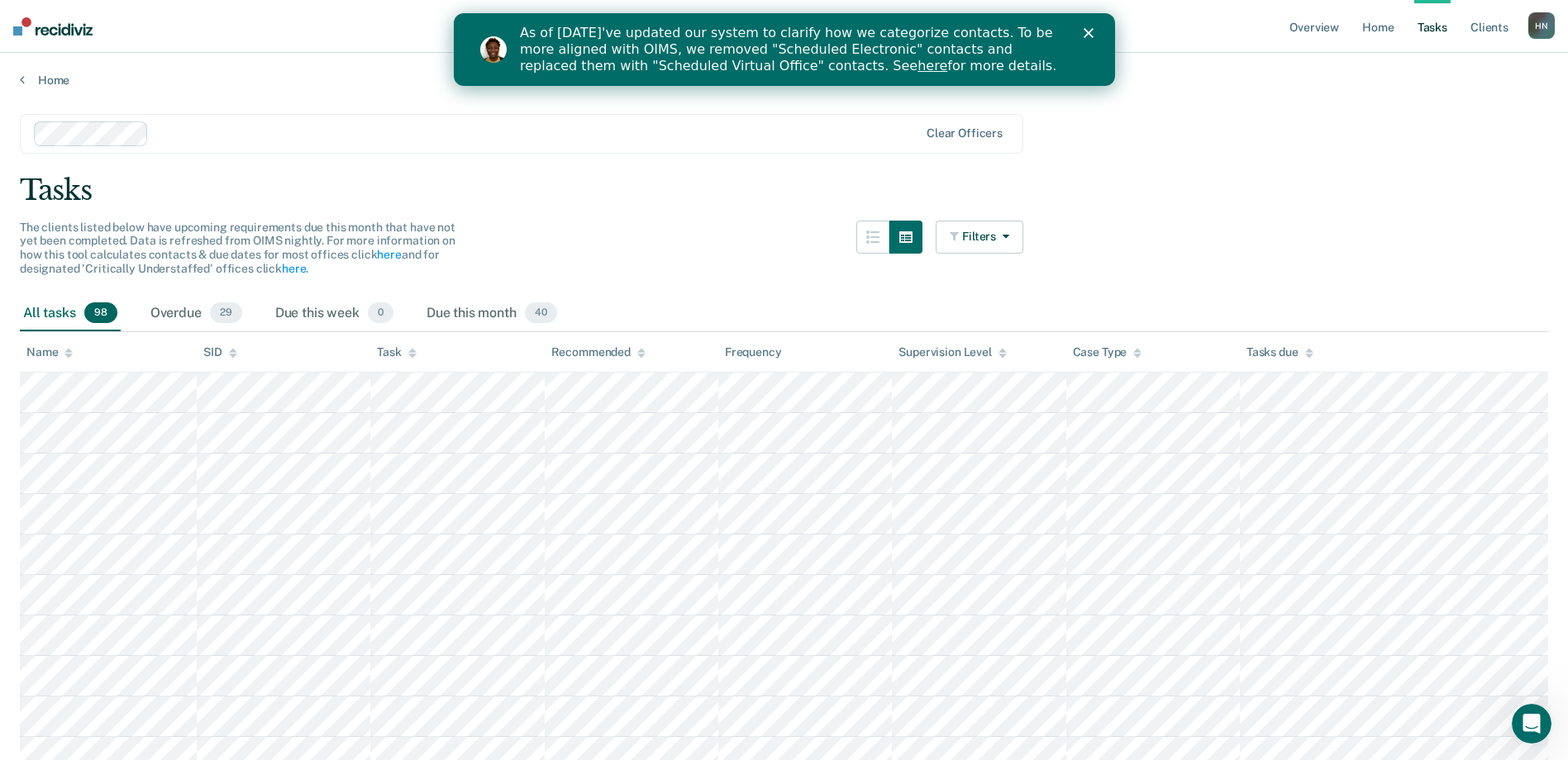
click at [1083, 28] on icon "Close" at bounding box center [1088, 33] width 10 height 10
